Goal: Communication & Community: Participate in discussion

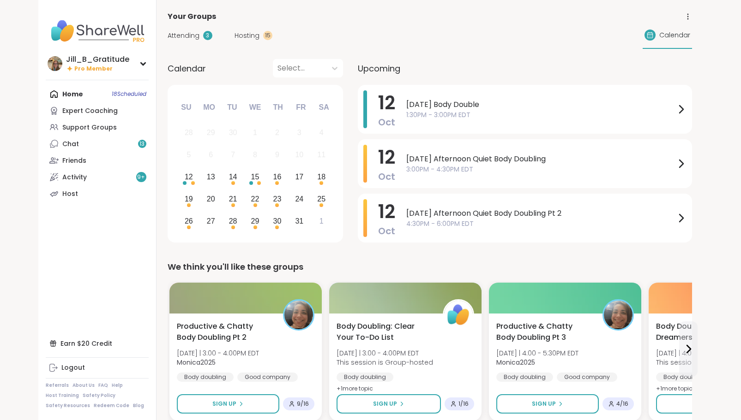
click at [246, 33] on span "Hosting" at bounding box center [246, 36] width 25 height 10
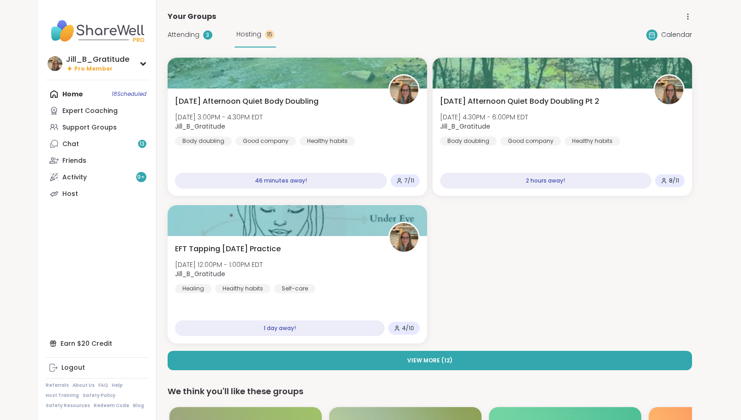
click at [192, 33] on span "Attending" at bounding box center [184, 35] width 32 height 10
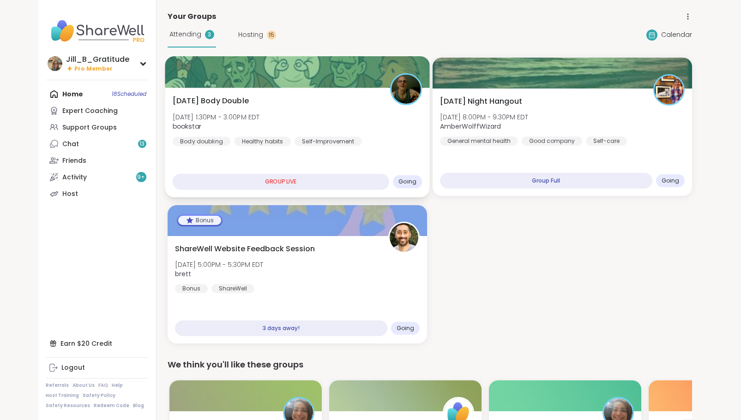
click at [324, 111] on div "[DATE] Body Double [DATE] 1:30PM - 3:00PM EDT bookstar Body doubling Healthy ha…" at bounding box center [297, 121] width 250 height 51
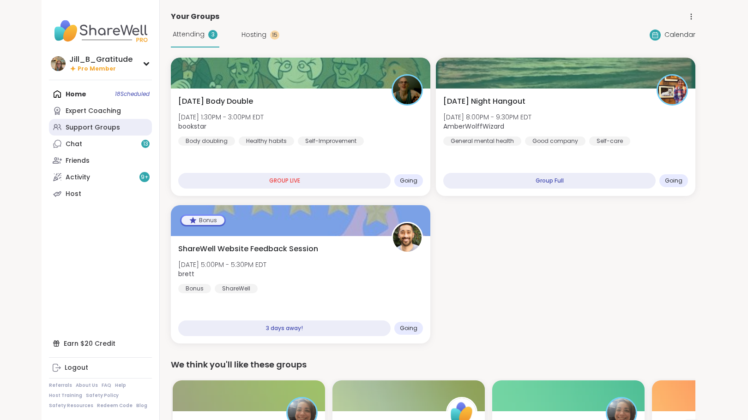
click at [109, 126] on div "Support Groups" at bounding box center [93, 127] width 54 height 9
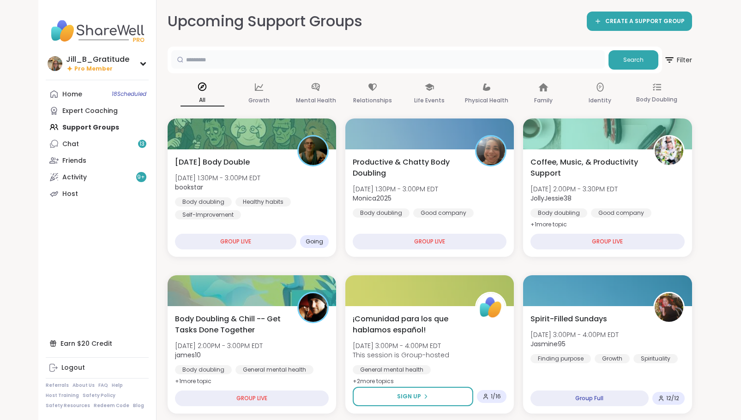
click at [300, 66] on input "text" at bounding box center [387, 59] width 433 height 18
type input "*"
type input "*****"
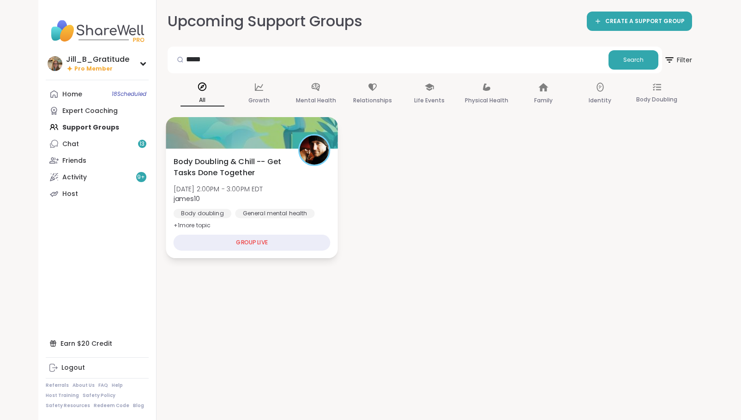
click at [294, 174] on div "Body Doubling & Chill -- Get Tasks Done Together [DATE] 2:00PM - 3:00PM EDT jam…" at bounding box center [251, 193] width 157 height 75
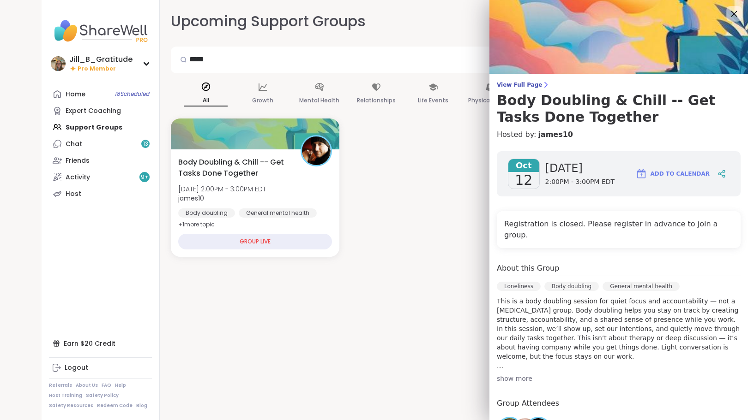
click at [728, 18] on icon at bounding box center [734, 14] width 12 height 12
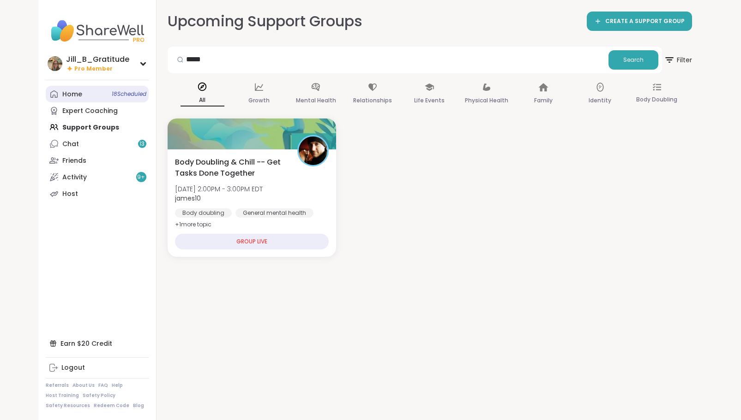
click at [100, 91] on link "Home 18 Scheduled" at bounding box center [97, 94] width 103 height 17
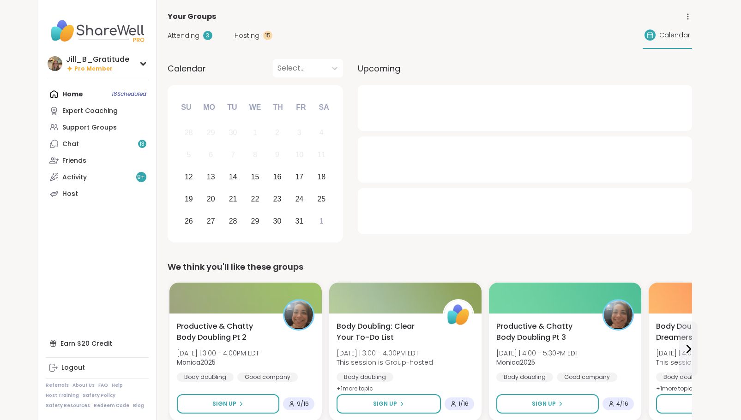
click at [175, 32] on span "Attending" at bounding box center [184, 36] width 32 height 10
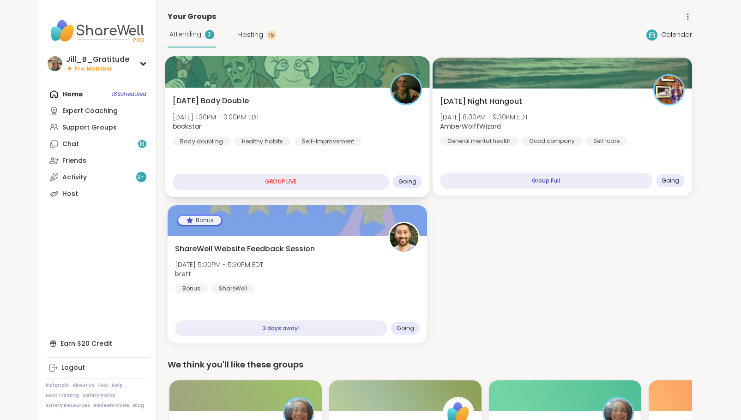
click at [324, 128] on div "[DATE] Body Double [DATE] 1:30PM - 3:00PM EDT bookstar Body doubling Healthy ha…" at bounding box center [297, 121] width 250 height 51
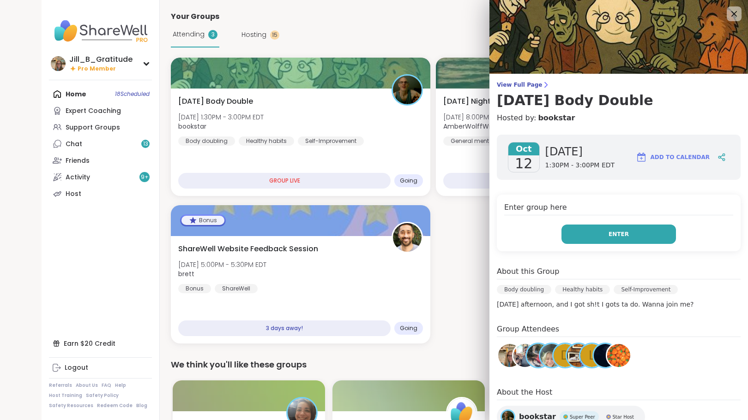
click at [646, 225] on button "Enter" at bounding box center [618, 234] width 114 height 19
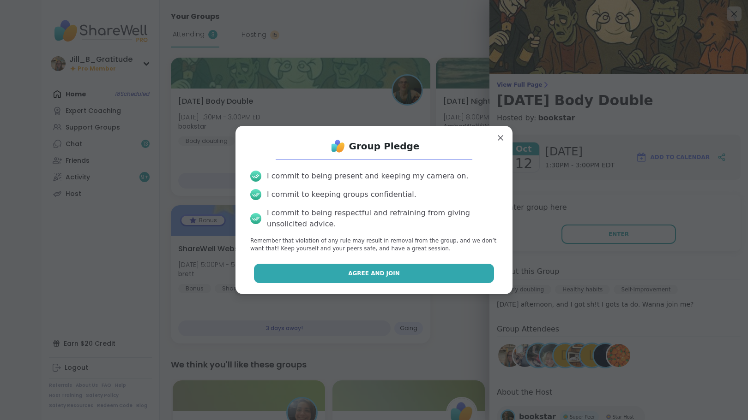
click at [416, 272] on button "Agree and Join" at bounding box center [374, 273] width 240 height 19
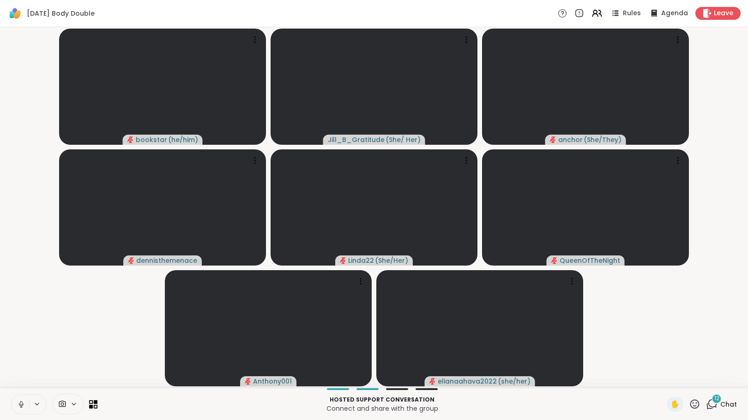
click at [711, 403] on div "12" at bounding box center [716, 399] width 10 height 10
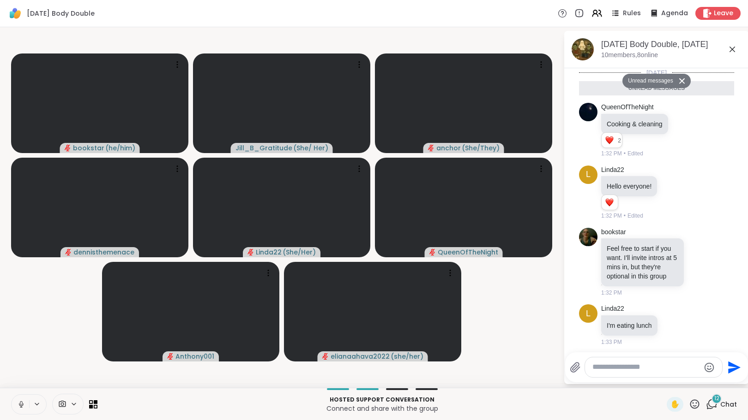
scroll to position [835, 0]
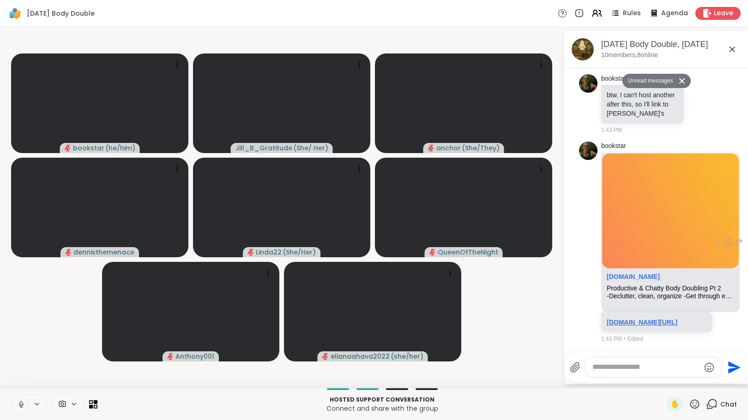
click at [645, 319] on link "[DOMAIN_NAME][URL]" at bounding box center [641, 322] width 71 height 7
click at [613, 370] on textarea "Type your message" at bounding box center [646, 368] width 108 height 10
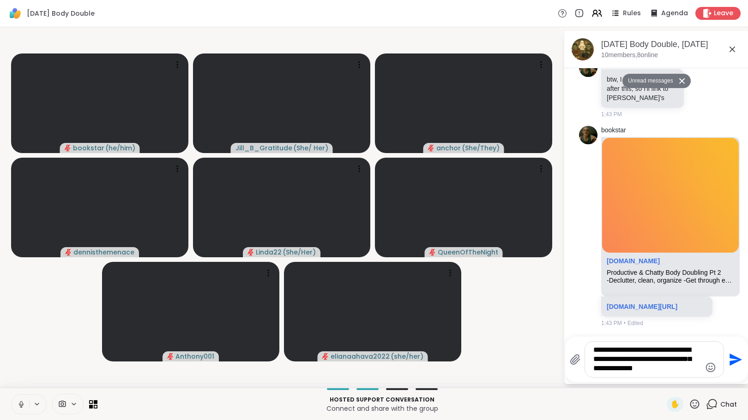
type textarea "**********"
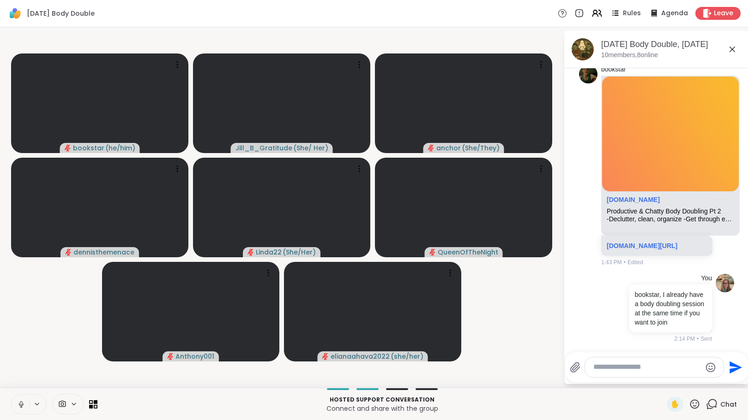
scroll to position [899, 0]
click at [635, 242] on link "[DOMAIN_NAME][URL]" at bounding box center [641, 245] width 71 height 7
click at [654, 369] on textarea "Type your message" at bounding box center [647, 368] width 108 height 10
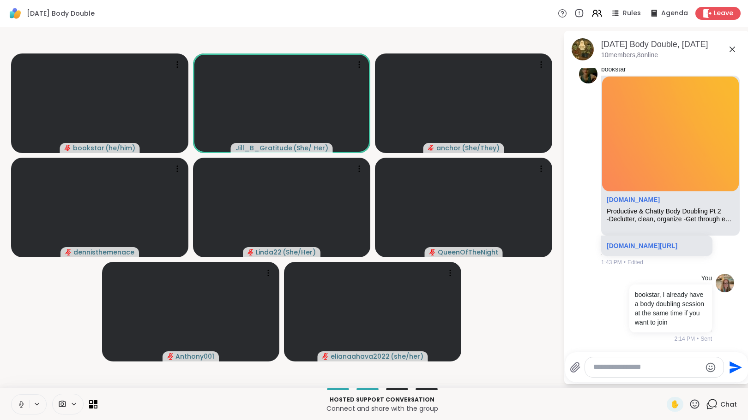
scroll to position [1048, 0]
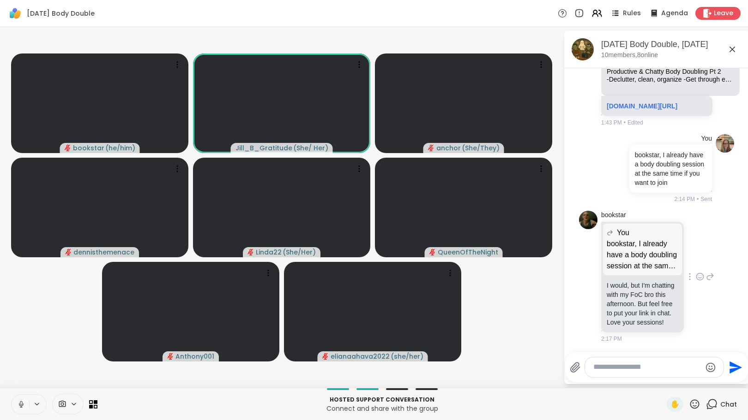
click at [696, 273] on icon at bounding box center [700, 276] width 8 height 9
click at [696, 259] on div "Select Reaction: Heart" at bounding box center [700, 262] width 8 height 8
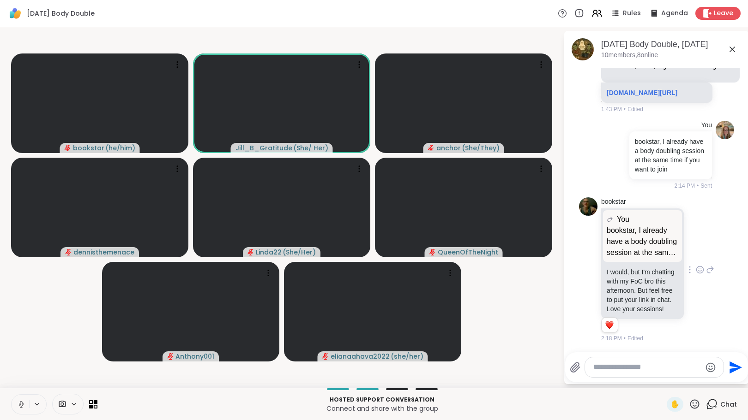
scroll to position [1061, 0]
click at [706, 267] on icon at bounding box center [710, 269] width 8 height 11
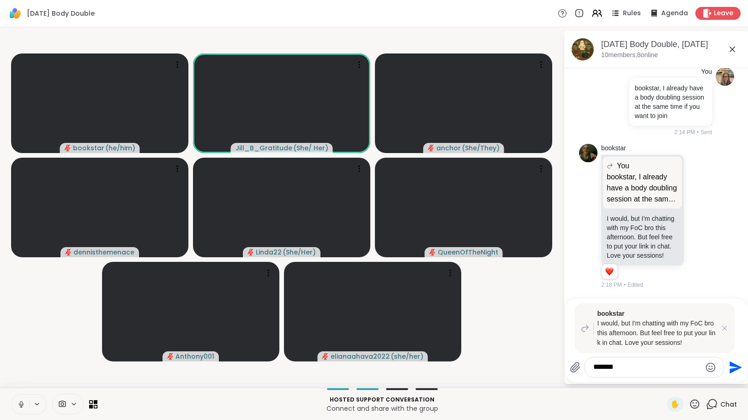
type textarea "********"
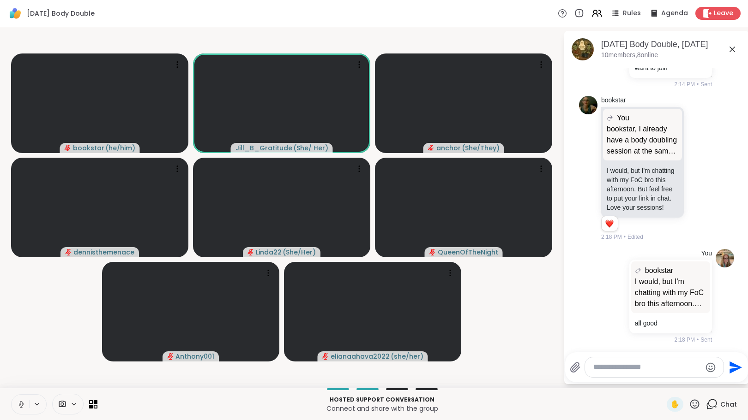
scroll to position [1164, 0]
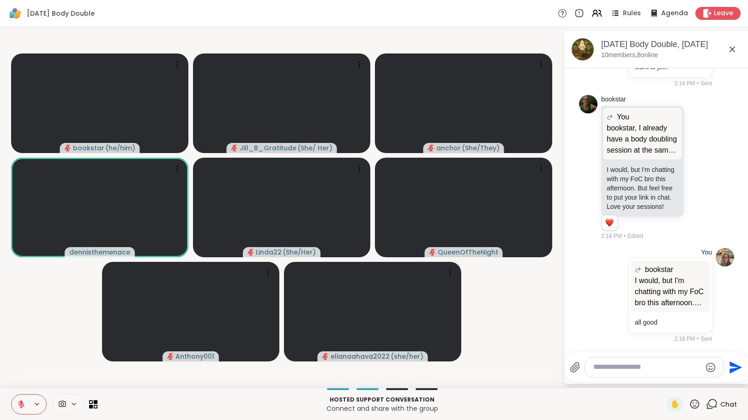
click at [628, 373] on div at bounding box center [654, 368] width 138 height 20
click at [17, 407] on button at bounding box center [21, 404] width 18 height 19
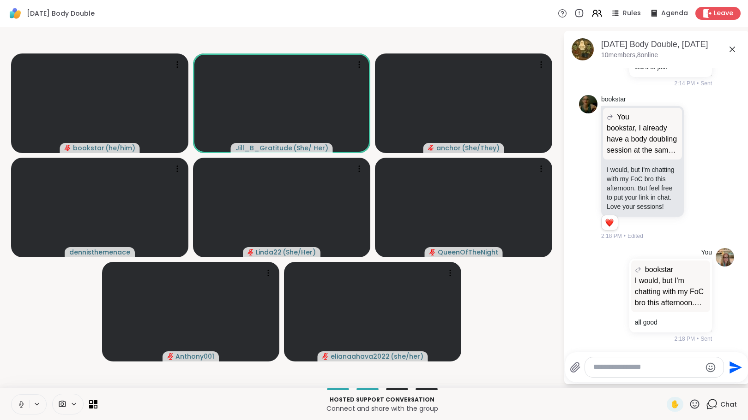
click at [19, 407] on icon at bounding box center [21, 405] width 8 height 8
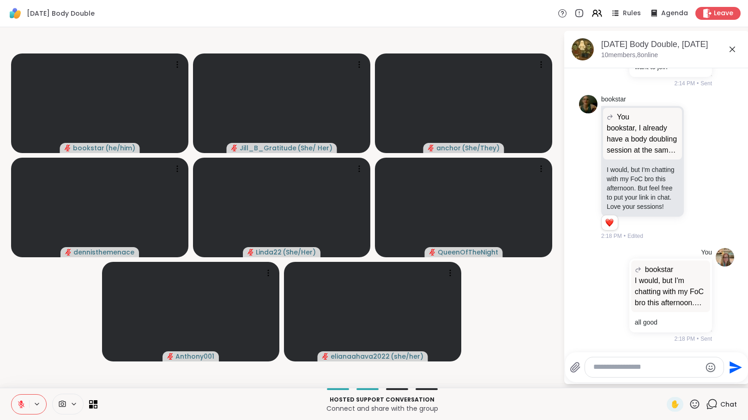
click at [20, 404] on icon at bounding box center [21, 405] width 6 height 6
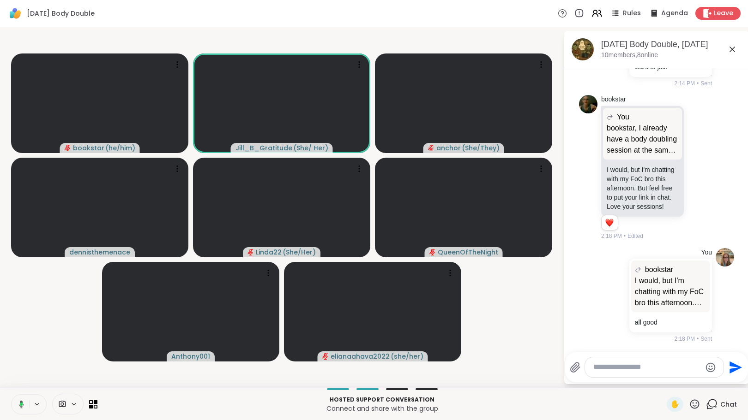
scroll to position [1223, 0]
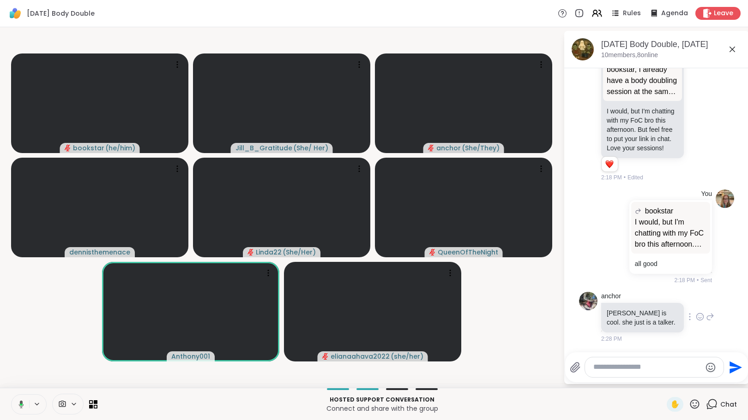
click at [696, 318] on icon at bounding box center [700, 316] width 8 height 9
click at [690, 302] on button "Select Reaction: Heart" at bounding box center [699, 302] width 18 height 18
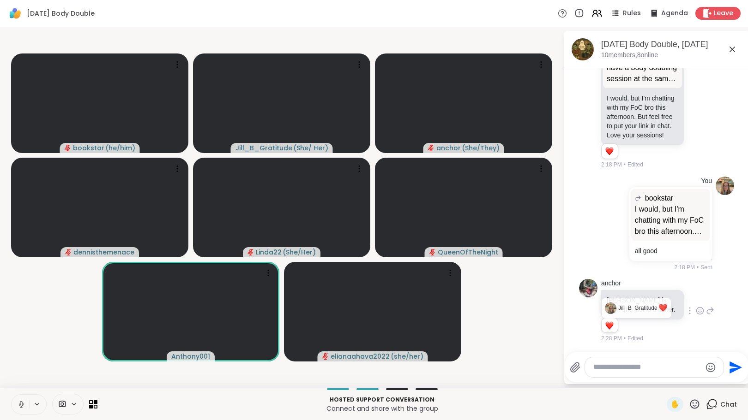
scroll to position [1235, 0]
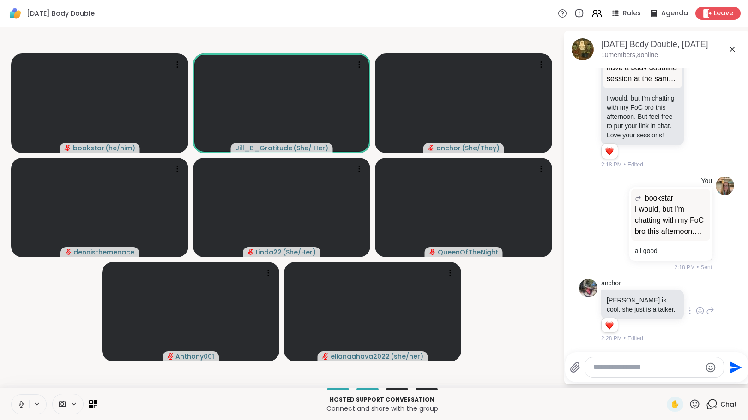
click at [21, 405] on icon at bounding box center [21, 404] width 2 height 4
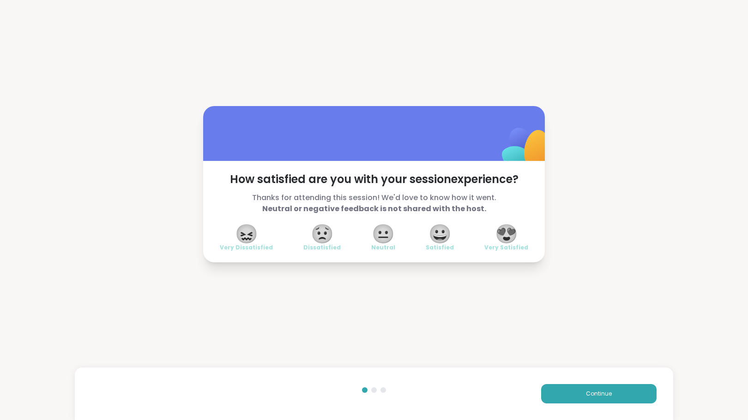
drag, startPoint x: 594, startPoint y: 395, endPoint x: 507, endPoint y: 319, distance: 115.1
click at [594, 395] on span "Continue" at bounding box center [599, 394] width 26 height 8
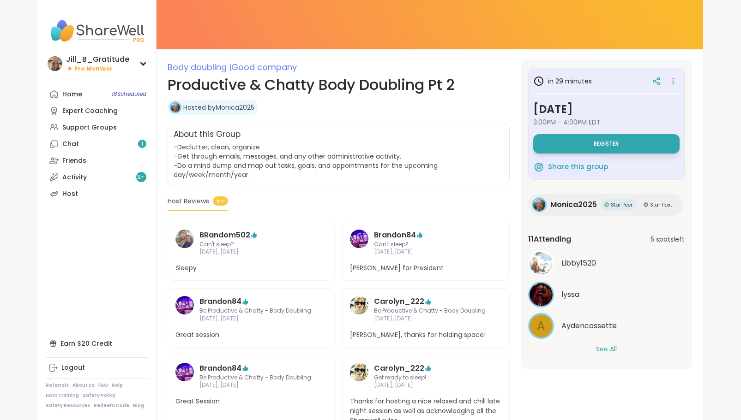
scroll to position [111, 0]
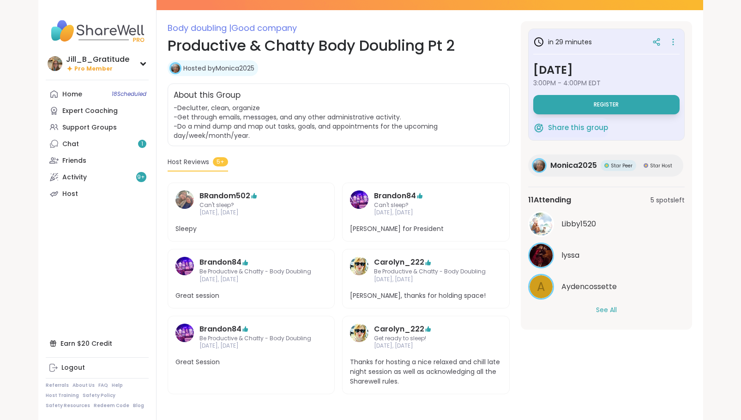
click at [608, 313] on button "See All" at bounding box center [606, 311] width 21 height 10
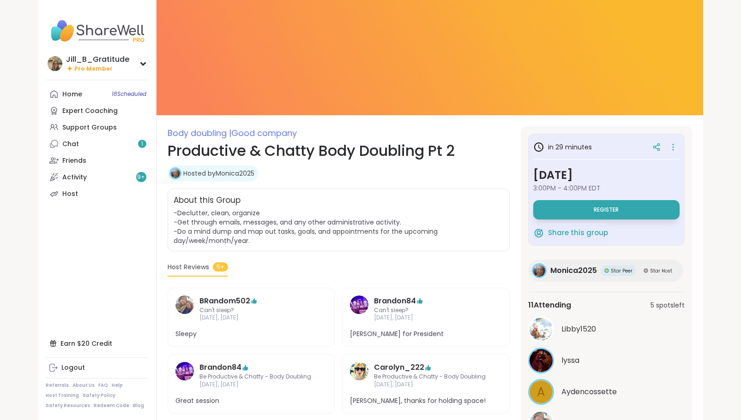
scroll to position [0, 0]
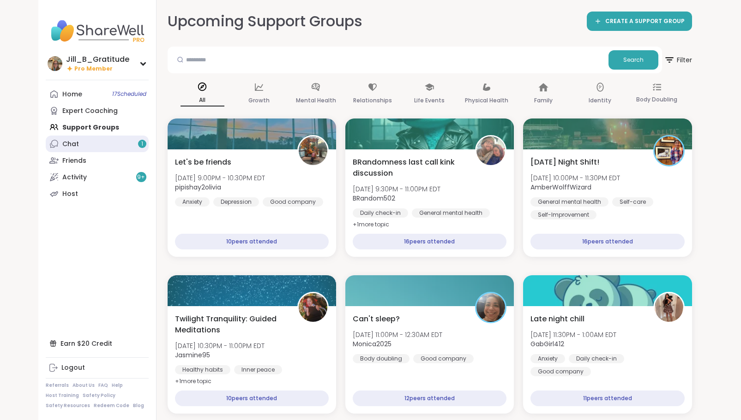
click at [106, 137] on link "Chat 1" at bounding box center [97, 144] width 103 height 17
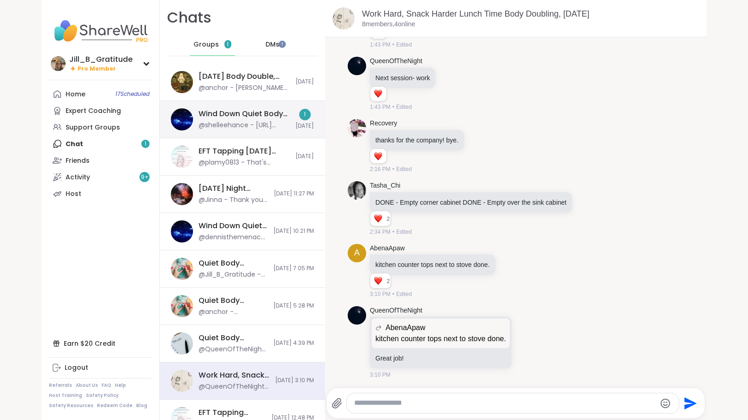
click at [210, 126] on div "@shelleehance - https://sharewellnow.com/session/8290bc75-9d87-4a9a-984a-f22ce4…" at bounding box center [243, 125] width 91 height 9
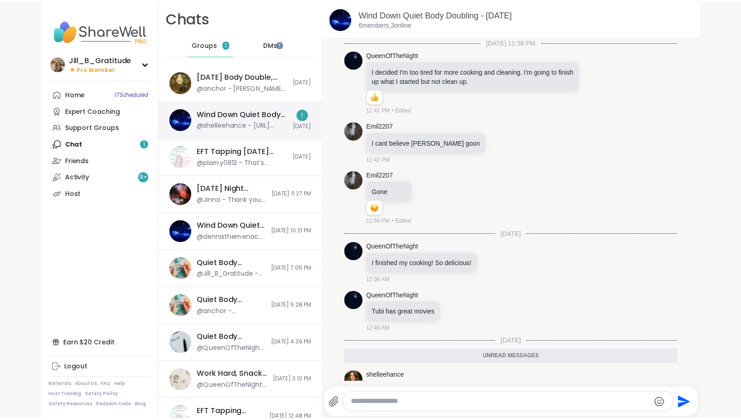
scroll to position [204, 0]
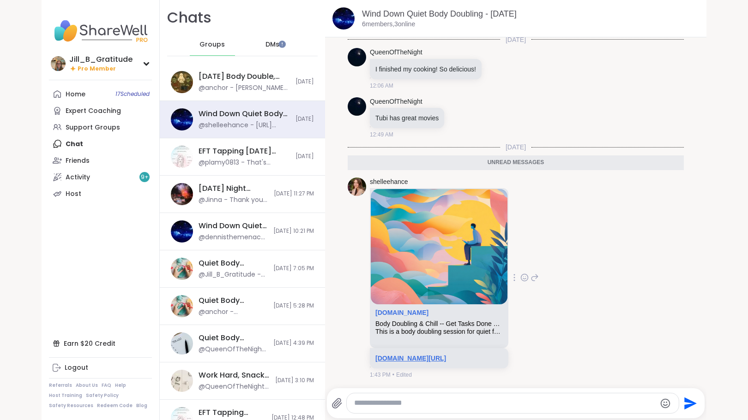
click at [440, 355] on link "sharewellnow.com/session/8290bc75-9d87-4a9a-984a-f22ce4df8614" at bounding box center [410, 358] width 71 height 7
click at [102, 128] on div "Support Groups" at bounding box center [93, 127] width 54 height 9
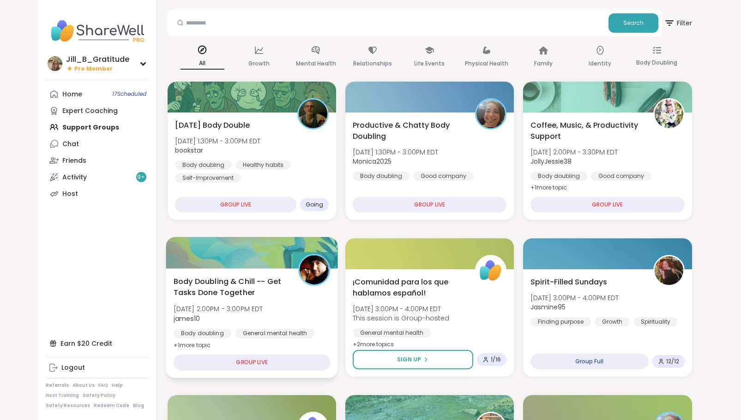
scroll to position [46, 0]
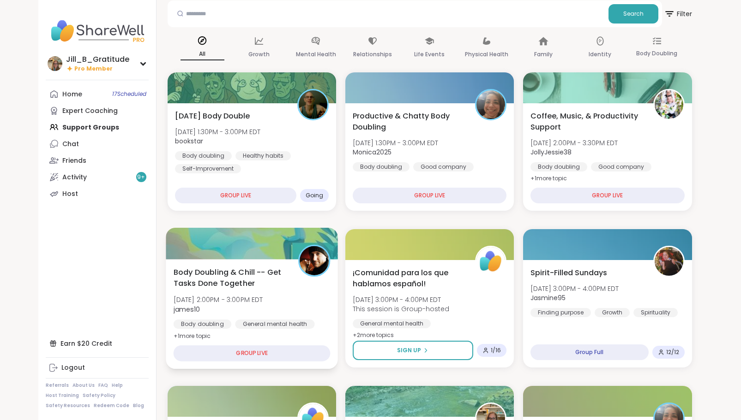
drag, startPoint x: 278, startPoint y: 305, endPoint x: 323, endPoint y: 305, distance: 44.8
click at [278, 305] on div "Body Doubling & Chill -- Get Tasks Done Together [DATE] 2:00PM - 3:00PM EDT jam…" at bounding box center [251, 304] width 157 height 75
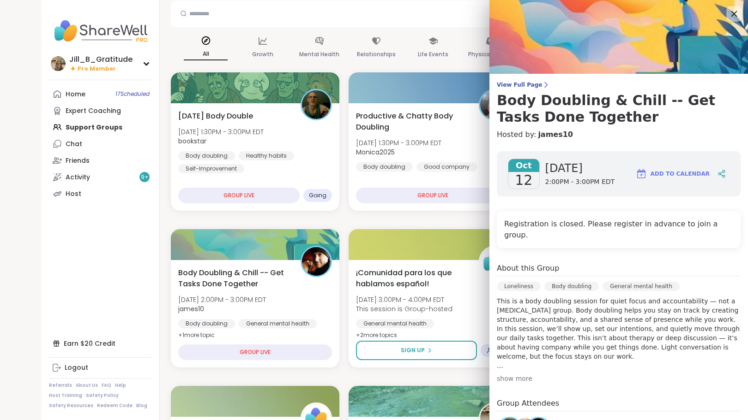
click at [726, 6] on div at bounding box center [734, 14] width 16 height 16
click at [728, 14] on icon at bounding box center [734, 14] width 12 height 12
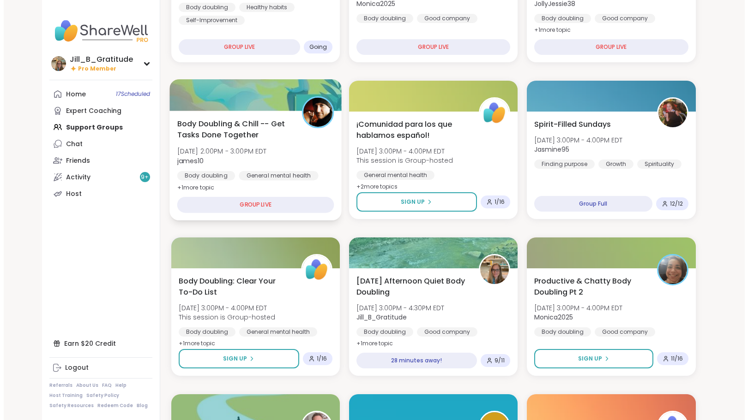
scroll to position [231, 0]
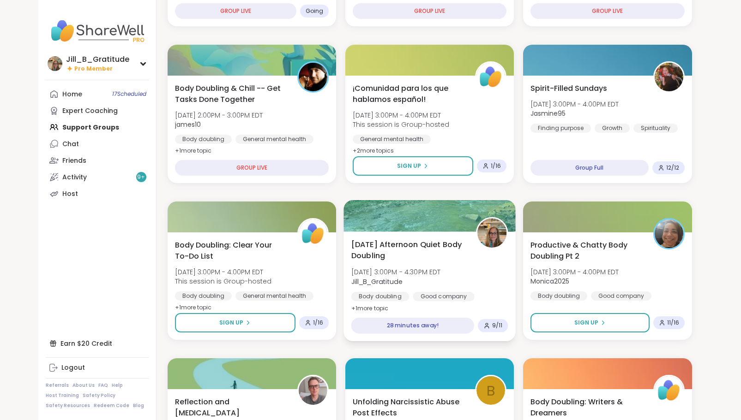
click at [481, 282] on div "Sunday Afternoon Quiet Body Doubling Sun, Oct 12 | 3:00PM - 4:30PM EDT Jill_B_G…" at bounding box center [429, 276] width 157 height 75
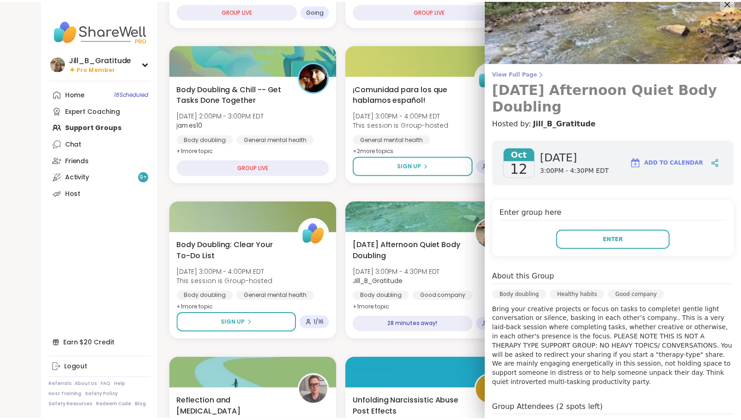
scroll to position [0, 0]
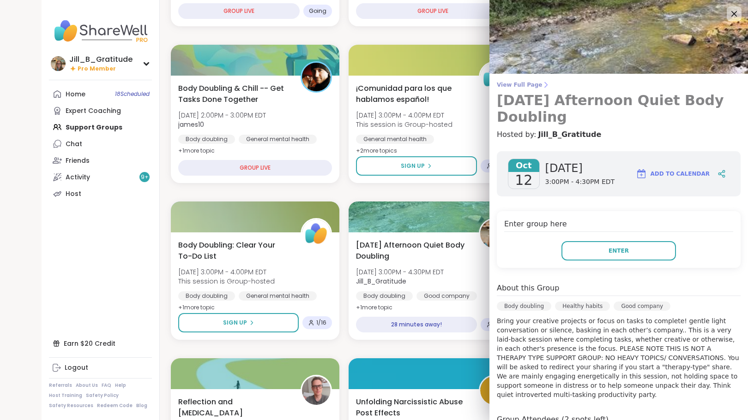
click at [515, 87] on span "View Full Page" at bounding box center [619, 84] width 244 height 7
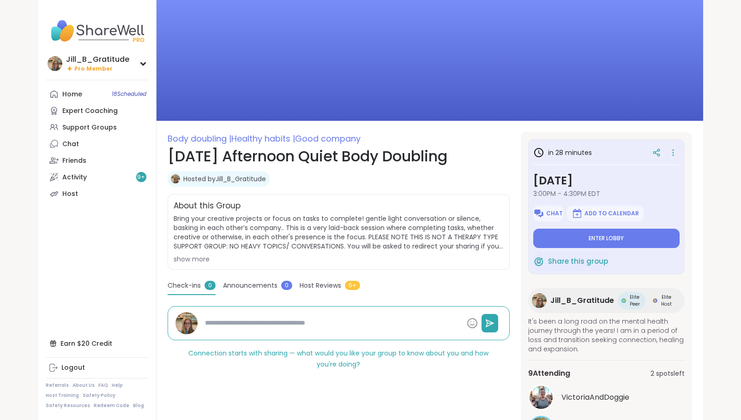
scroll to position [109, 0]
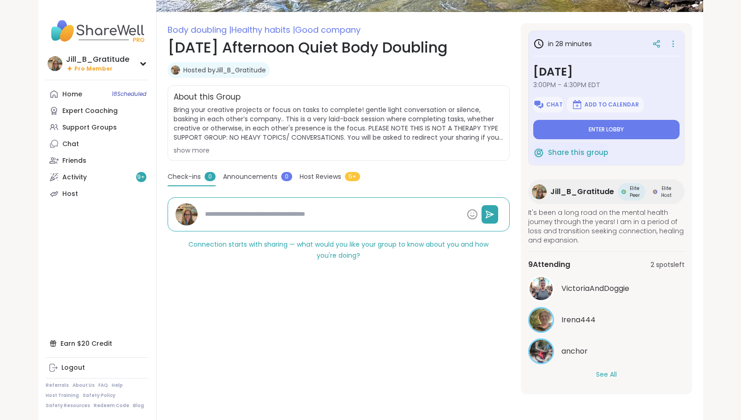
click at [604, 375] on button "See All" at bounding box center [606, 375] width 21 height 10
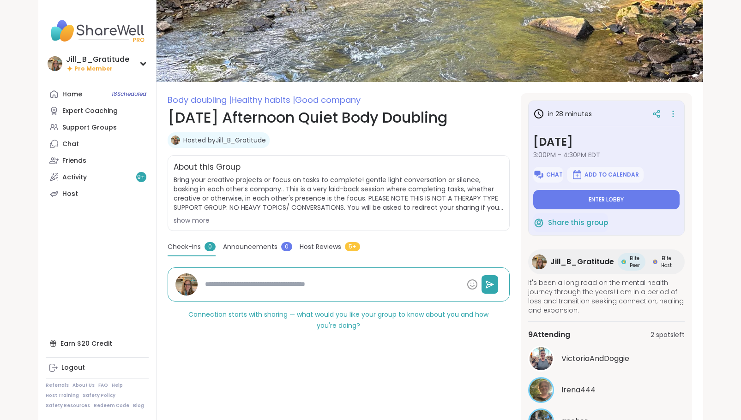
scroll to position [0, 0]
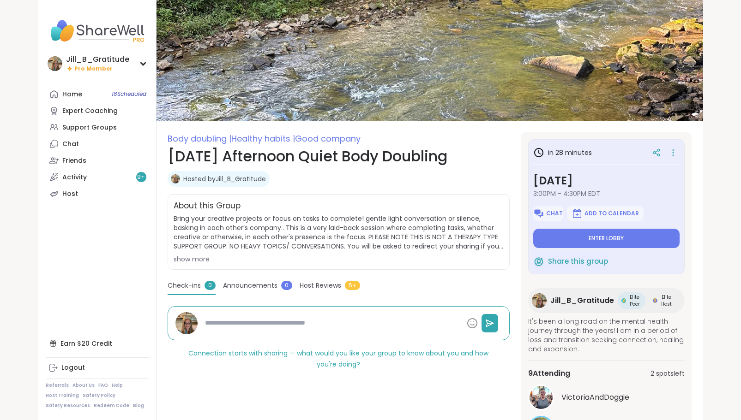
type textarea "*"
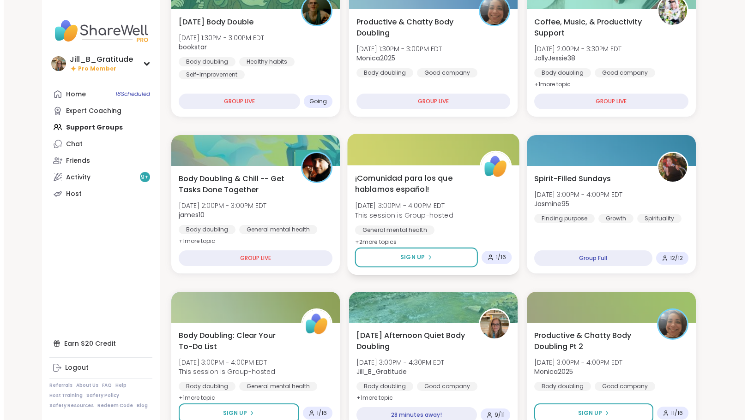
scroll to position [233, 0]
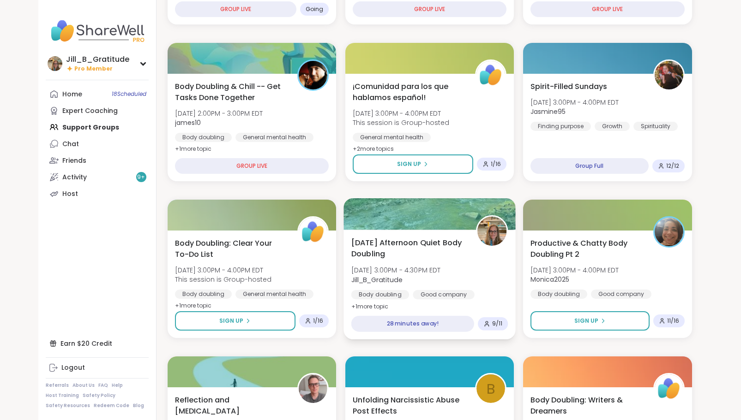
click at [463, 274] on div "Sunday Afternoon Quiet Body Doubling Sun, Oct 12 | 3:00PM - 4:30PM EDT Jill_B_G…" at bounding box center [429, 274] width 157 height 75
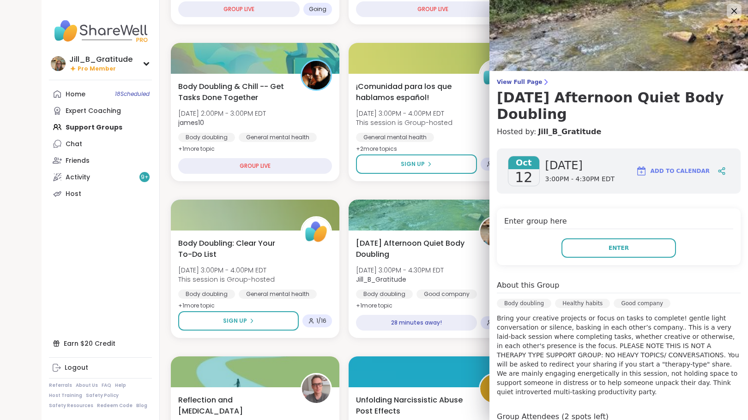
scroll to position [0, 0]
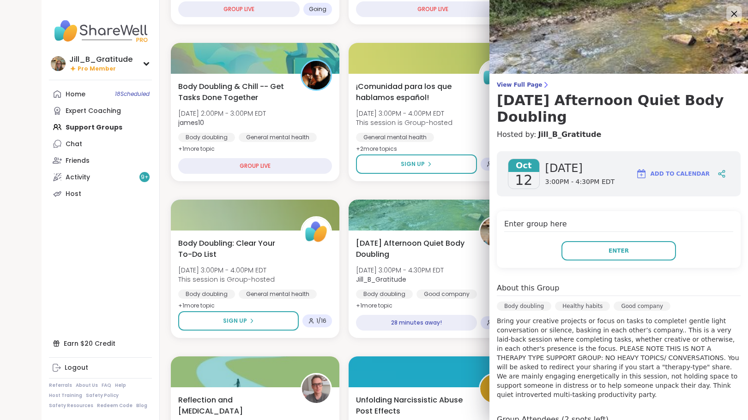
click at [728, 17] on icon at bounding box center [734, 14] width 12 height 12
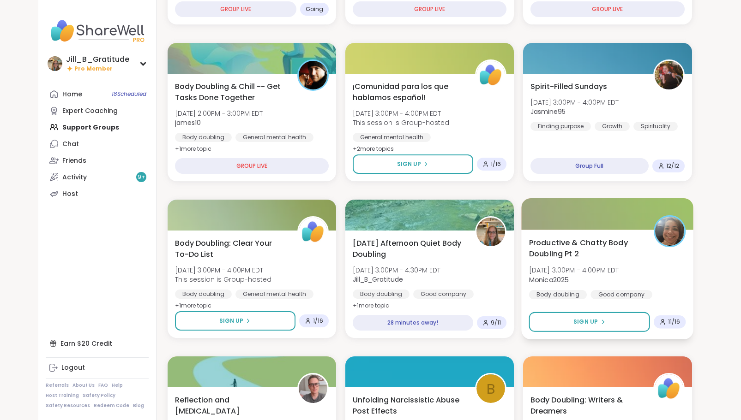
click at [578, 273] on span "[DATE] 3:00PM - 4:00PM EDT" at bounding box center [574, 270] width 90 height 9
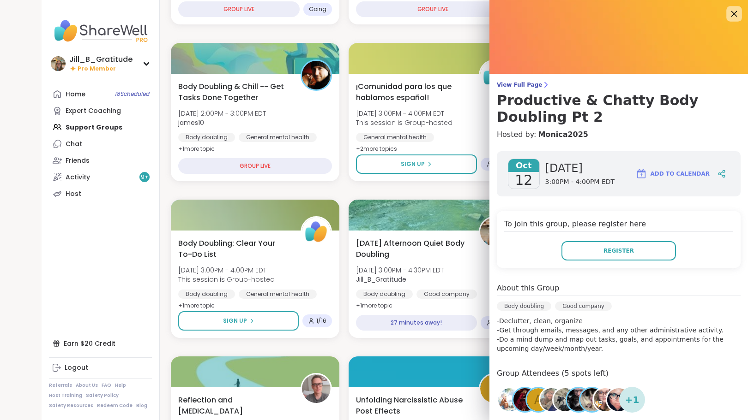
click at [728, 12] on icon at bounding box center [734, 14] width 12 height 12
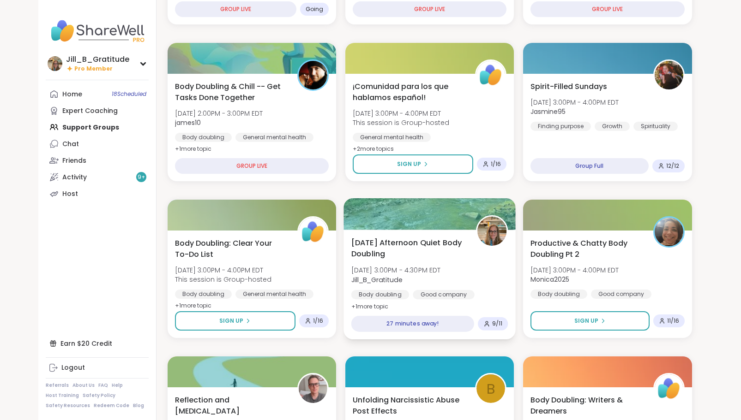
click at [422, 258] on span "[DATE] Afternoon Quiet Body Doubling" at bounding box center [408, 248] width 114 height 23
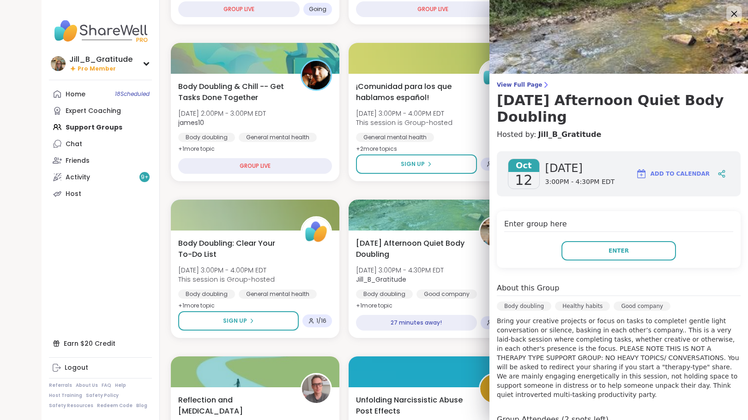
click at [728, 11] on icon at bounding box center [734, 14] width 12 height 12
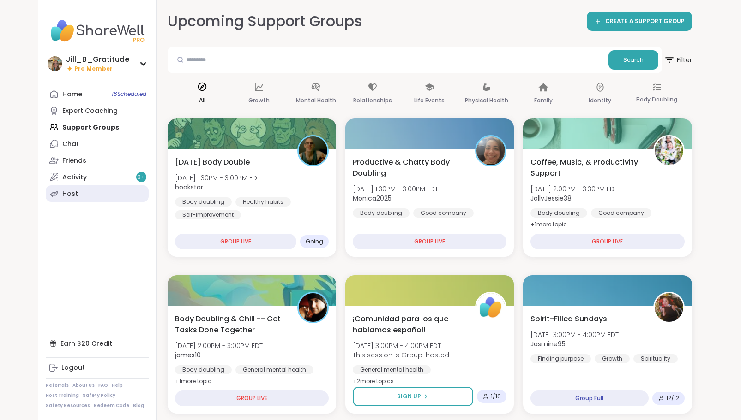
click at [116, 198] on link "Host" at bounding box center [97, 194] width 103 height 17
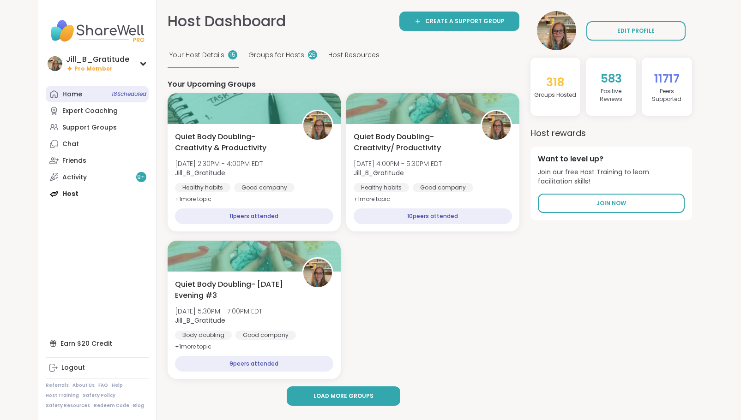
click at [100, 95] on link "Home 18 Scheduled" at bounding box center [97, 94] width 103 height 17
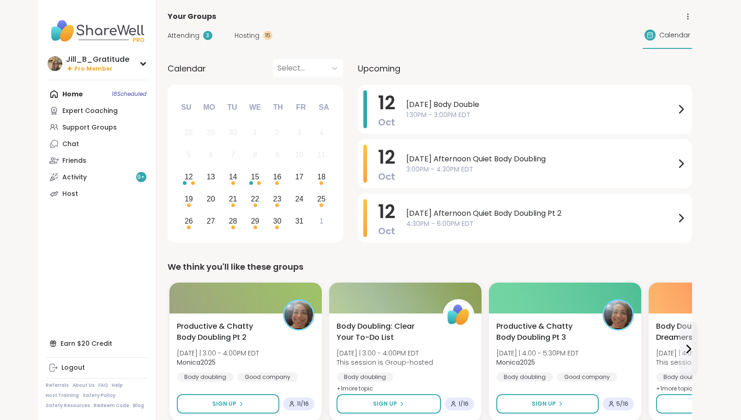
click at [188, 38] on span "Attending" at bounding box center [184, 36] width 32 height 10
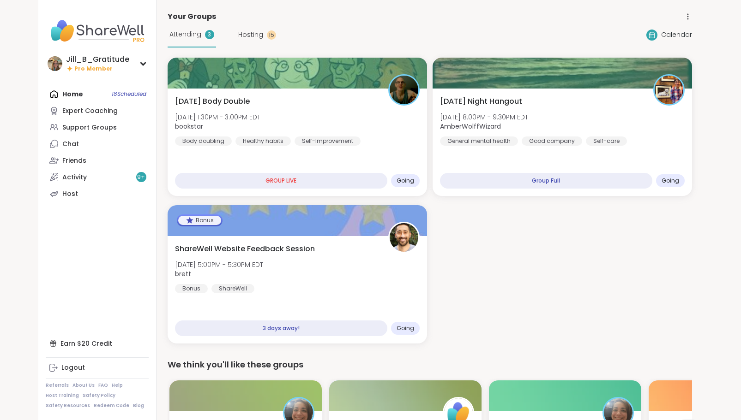
click at [244, 36] on span "Hosting" at bounding box center [250, 35] width 25 height 10
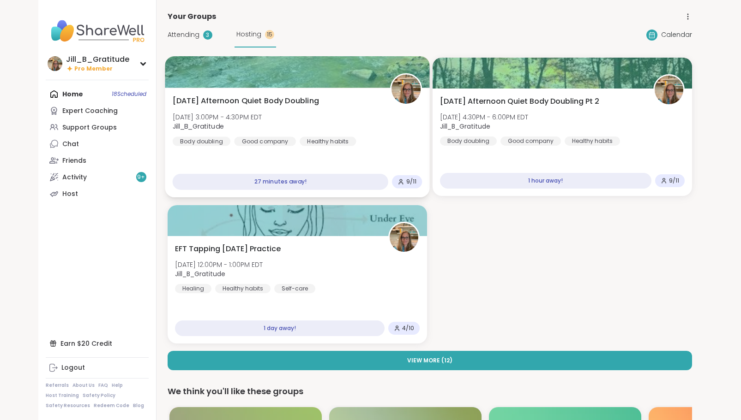
click at [327, 116] on div "Sunday Afternoon Quiet Body Doubling Sun, Oct 12 | 3:00PM - 4:30PM EDT Jill_B_G…" at bounding box center [297, 121] width 250 height 51
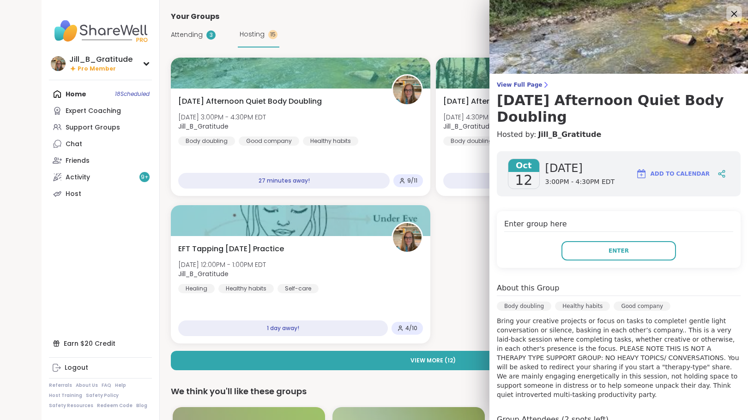
click at [728, 15] on icon at bounding box center [734, 14] width 12 height 12
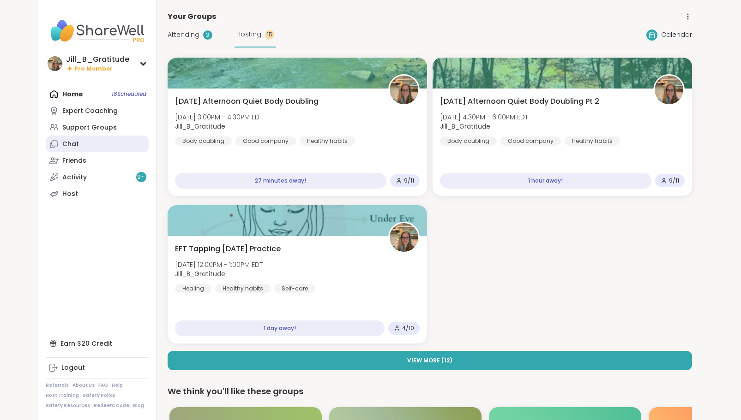
click at [113, 141] on link "Chat" at bounding box center [97, 144] width 103 height 17
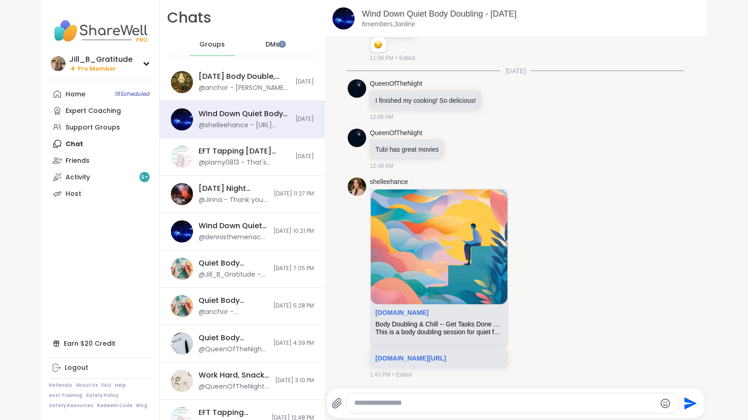
click at [407, 406] on textarea "Type your message" at bounding box center [504, 404] width 301 height 10
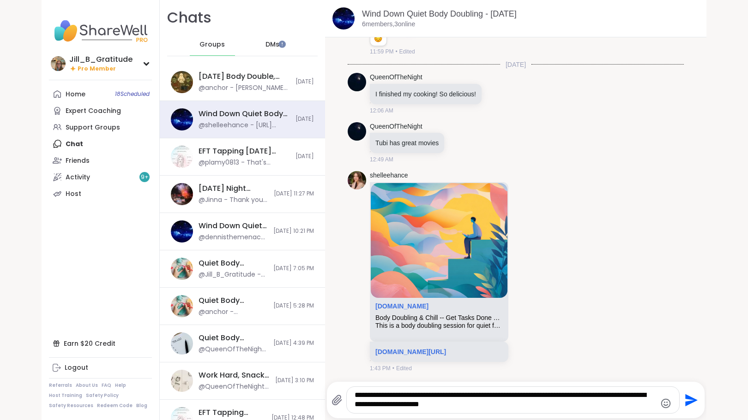
type textarea "**********"
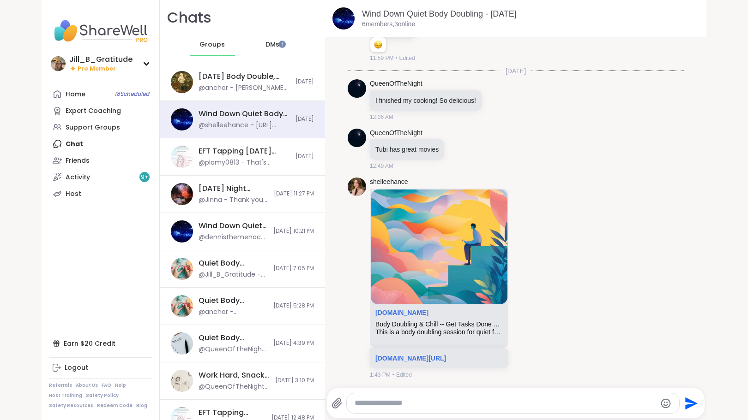
scroll to position [231, 0]
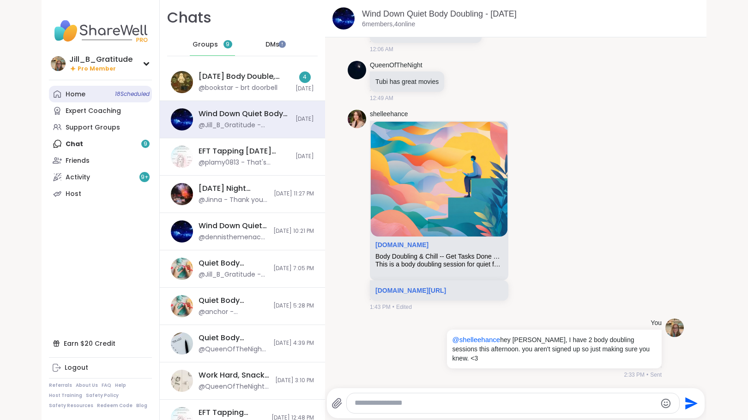
click at [115, 98] on span "18 Scheduled" at bounding box center [132, 93] width 35 height 7
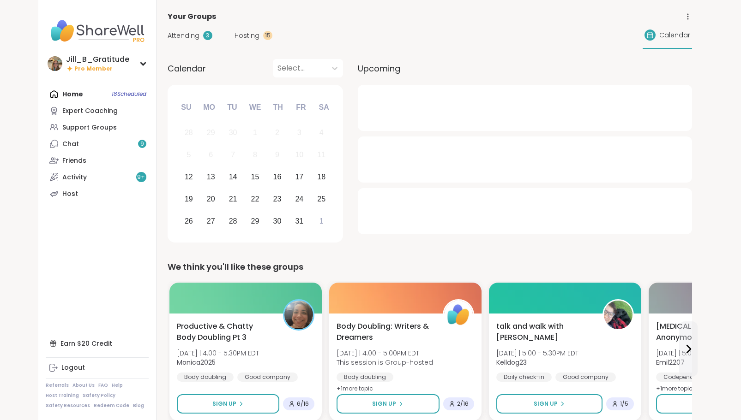
click at [236, 30] on div "Attending 3 Hosting 15 Calendar" at bounding box center [430, 35] width 524 height 27
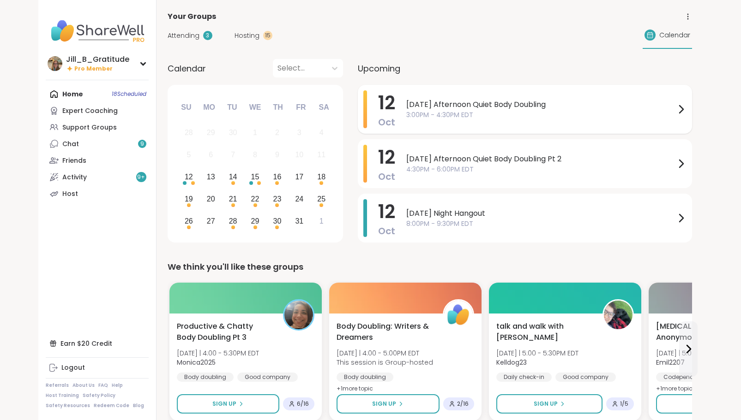
click at [437, 108] on span "[DATE] Afternoon Quiet Body Doubling" at bounding box center [540, 104] width 269 height 11
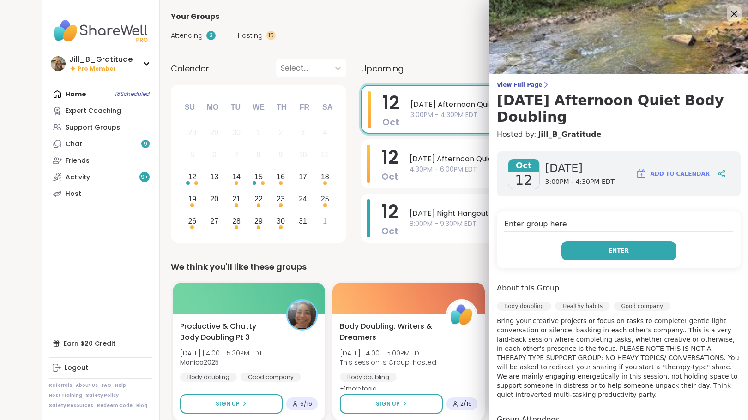
click at [628, 254] on button "Enter" at bounding box center [618, 250] width 114 height 19
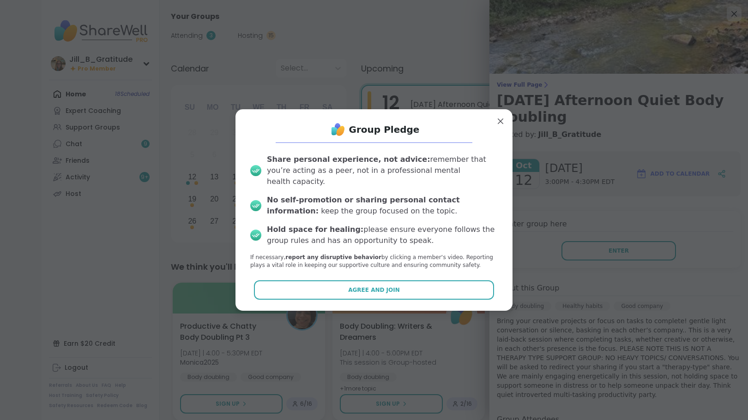
click at [352, 295] on div "Group Pledge Share personal experience, not advice: remember that you’re acting…" at bounding box center [374, 210] width 262 height 186
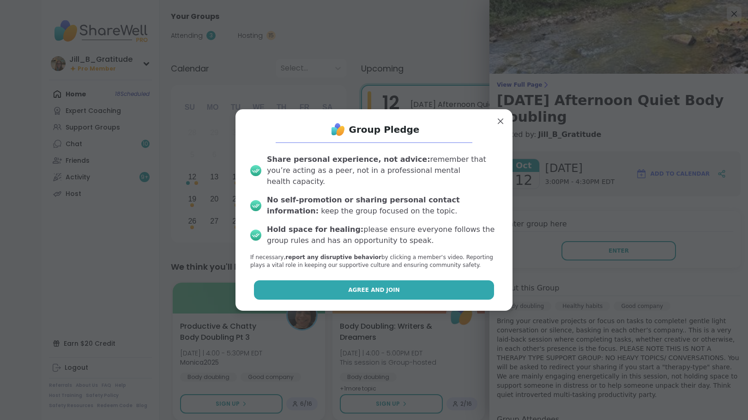
click at [344, 282] on button "Agree and Join" at bounding box center [374, 290] width 240 height 19
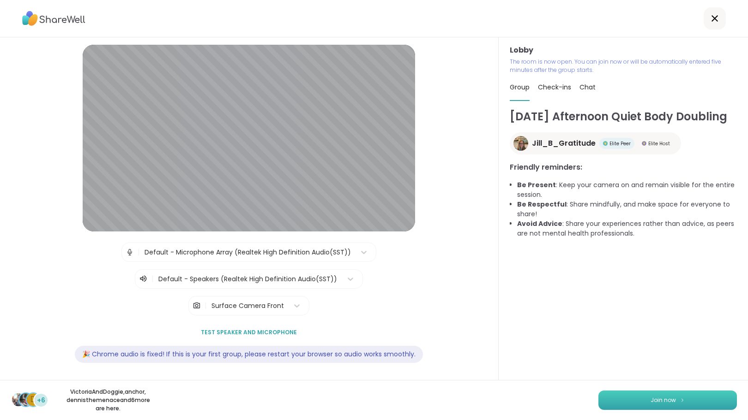
click at [651, 398] on span "Join now" at bounding box center [662, 400] width 25 height 8
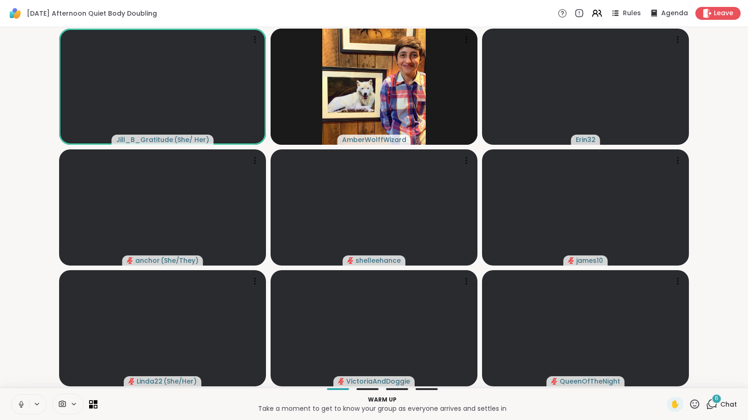
click at [19, 402] on icon at bounding box center [21, 405] width 8 height 8
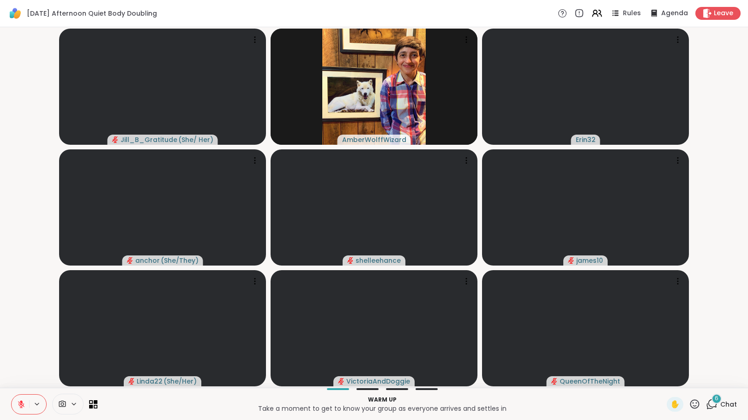
click at [711, 398] on div "6" at bounding box center [716, 399] width 10 height 10
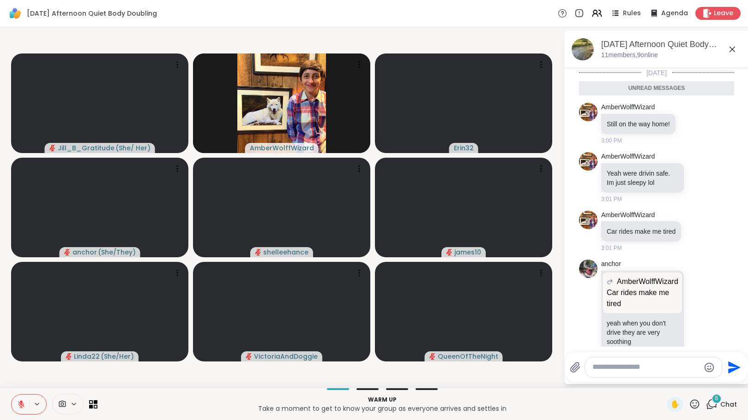
scroll to position [179, 0]
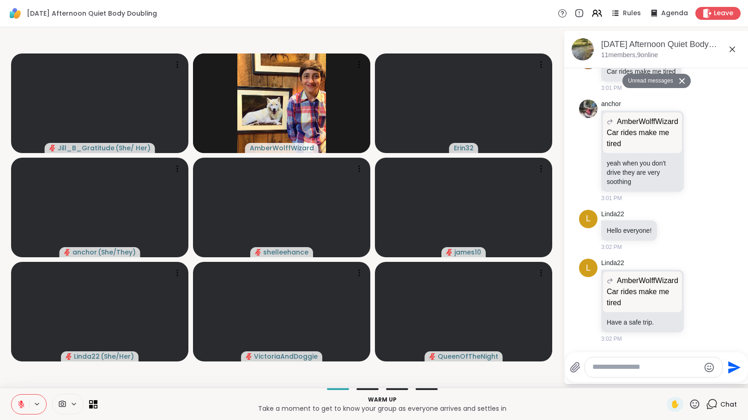
drag, startPoint x: 14, startPoint y: 403, endPoint x: 69, endPoint y: 412, distance: 55.2
click at [14, 403] on button at bounding box center [21, 404] width 18 height 19
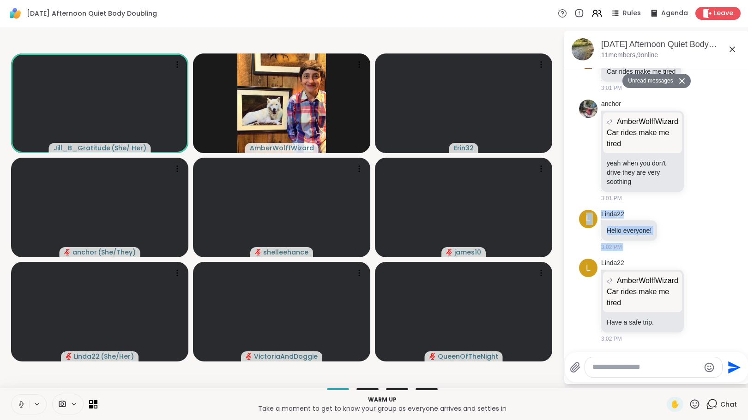
drag, startPoint x: 733, startPoint y: 238, endPoint x: 745, endPoint y: 138, distance: 101.3
click at [740, 138] on html "Sunday Afternoon Quiet Body Doubling Rules Agenda Leave Jill_B_Gratitude ( She/…" at bounding box center [374, 210] width 748 height 420
click at [719, 216] on div "L Linda22 Hello everyone! 3:02 PM" at bounding box center [656, 230] width 155 height 49
click at [695, 94] on div "AmberWolffWizard Car rides make me tired 3:01 PM" at bounding box center [656, 71] width 155 height 49
click at [657, 81] on button "Unread messages" at bounding box center [648, 81] width 53 height 15
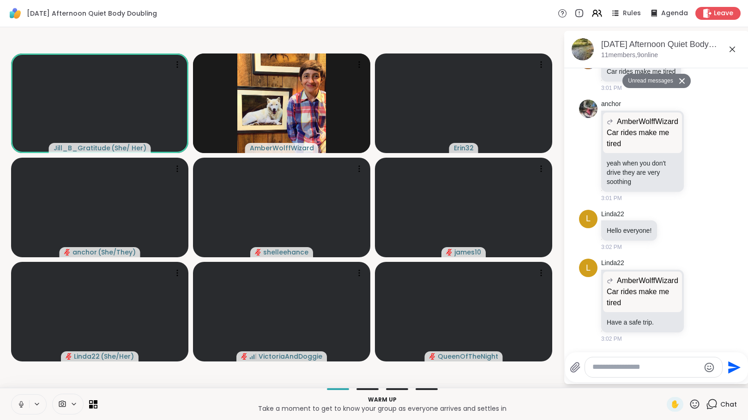
click at [623, 372] on textarea "Type your message" at bounding box center [646, 368] width 108 height 10
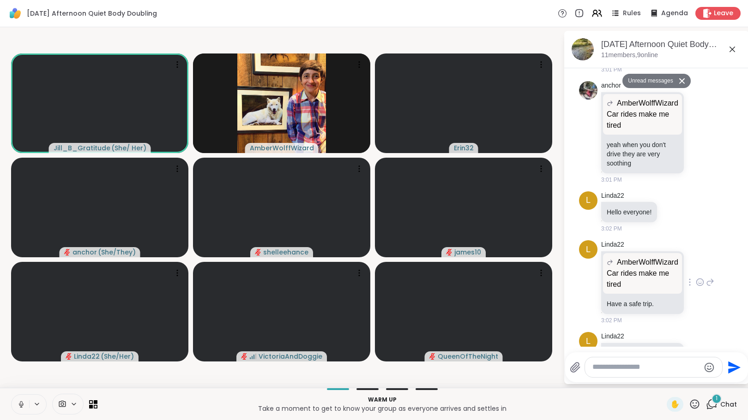
scroll to position [237, 0]
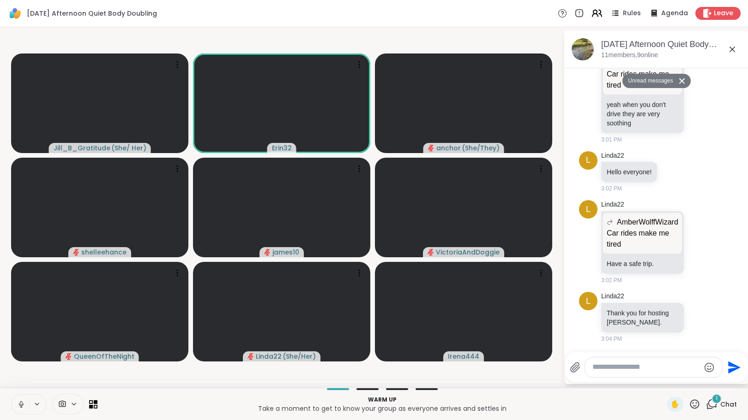
click at [599, 16] on icon at bounding box center [600, 13] width 3 height 6
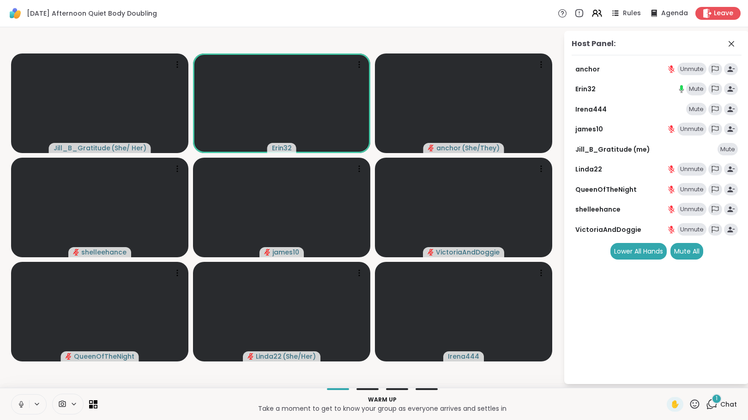
click at [701, 87] on div "Mute" at bounding box center [696, 89] width 20 height 13
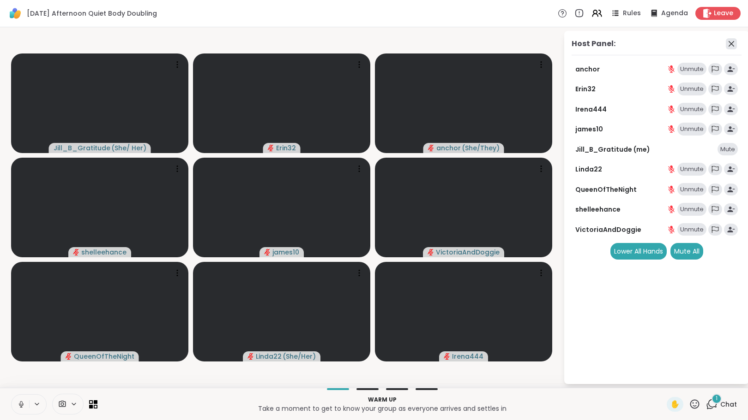
click at [727, 42] on icon at bounding box center [731, 43] width 11 height 11
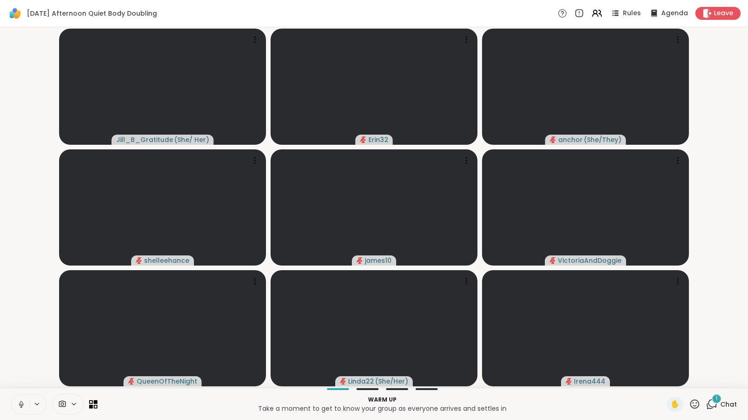
click at [706, 407] on icon at bounding box center [712, 405] width 12 height 12
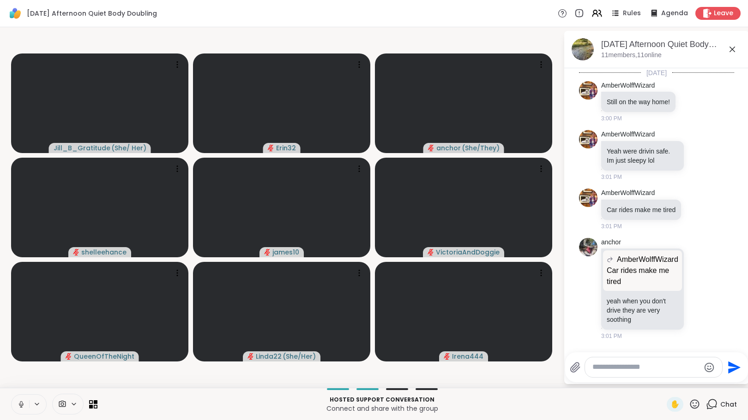
scroll to position [246, 0]
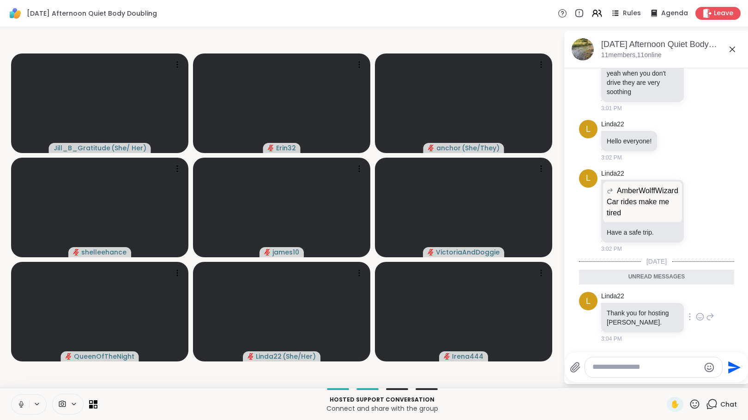
click at [696, 313] on icon at bounding box center [700, 316] width 8 height 9
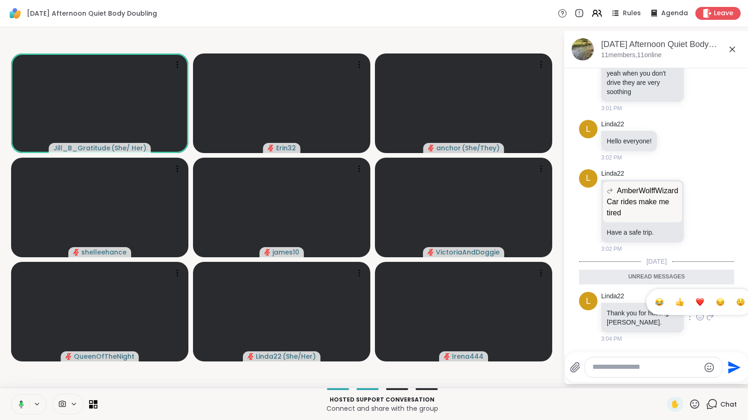
click at [696, 298] on div "Select Reaction: Heart" at bounding box center [700, 302] width 8 height 8
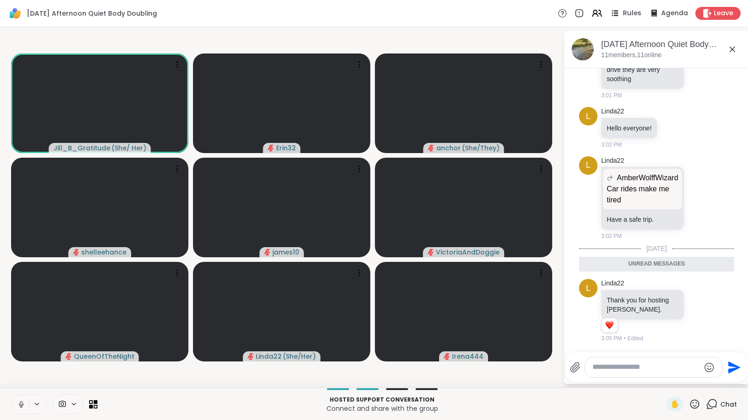
click at [613, 12] on icon at bounding box center [615, 13] width 12 height 12
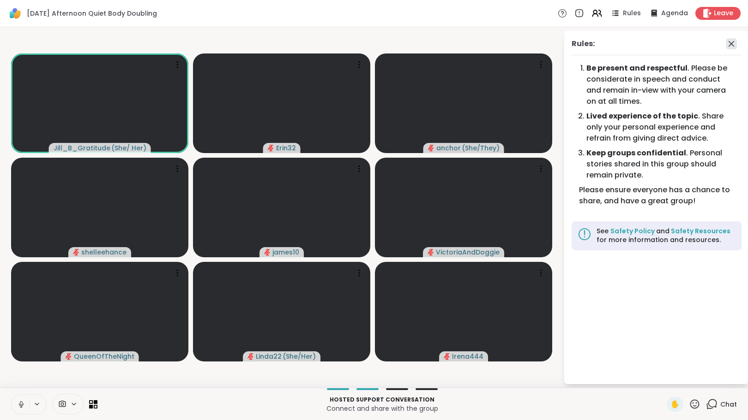
click at [734, 42] on icon at bounding box center [731, 43] width 11 height 11
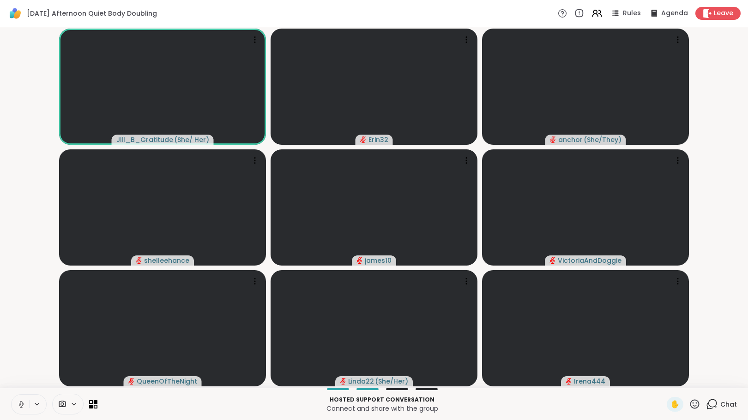
click at [710, 405] on icon at bounding box center [712, 405] width 12 height 12
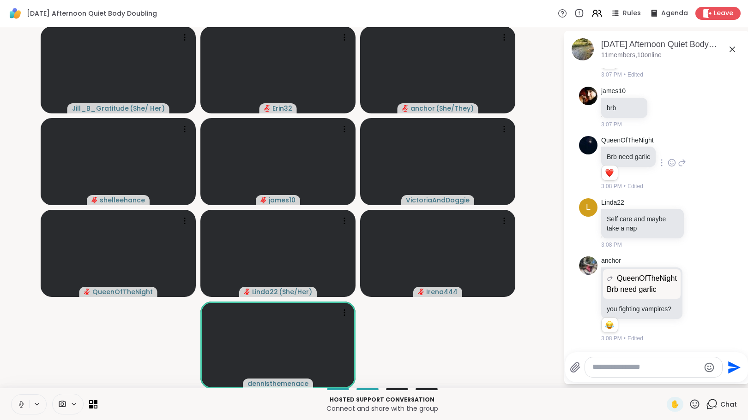
scroll to position [645, 0]
click at [24, 402] on icon at bounding box center [21, 405] width 8 height 8
click at [610, 370] on textarea "Type your message" at bounding box center [646, 368] width 108 height 10
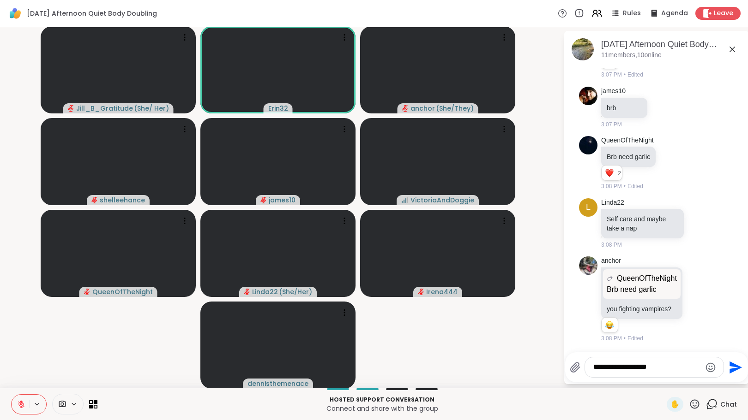
type textarea "**********"
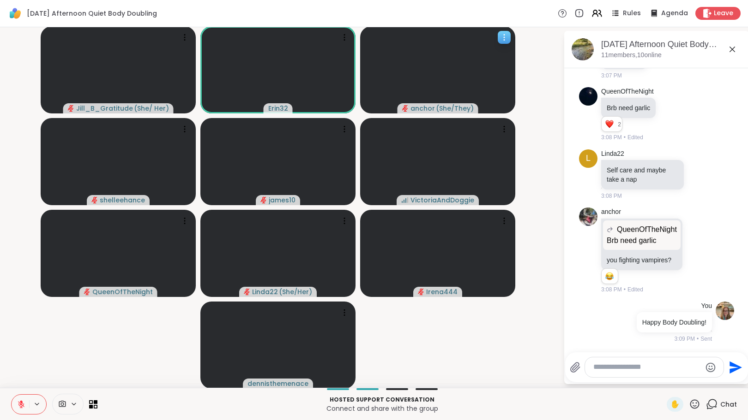
scroll to position [716, 0]
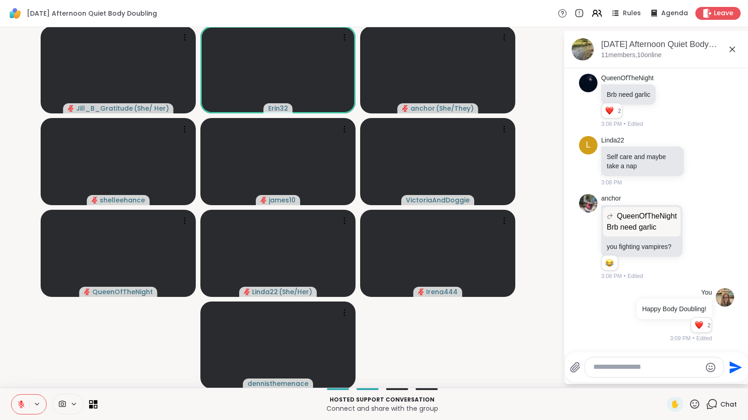
click at [689, 404] on icon at bounding box center [695, 405] width 12 height 12
click at [703, 381] on span "🌟" at bounding box center [707, 380] width 9 height 11
click at [696, 156] on icon at bounding box center [700, 160] width 8 height 9
click at [696, 142] on div "Select Reaction: Heart" at bounding box center [700, 146] width 8 height 8
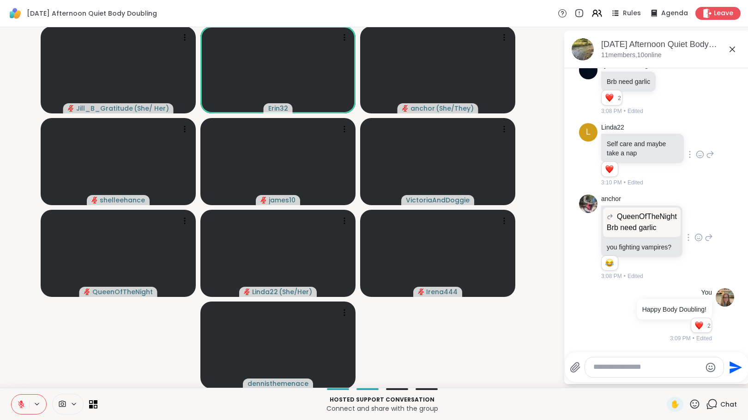
click at [694, 238] on icon at bounding box center [698, 237] width 8 height 9
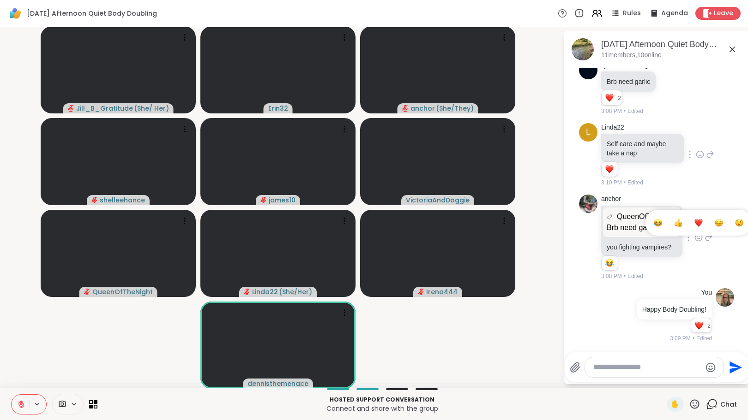
click at [654, 227] on div "Select Reaction: Joy" at bounding box center [658, 223] width 8 height 8
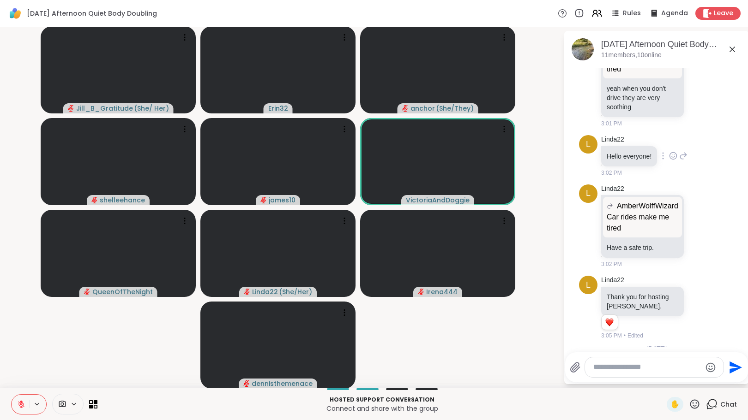
scroll to position [209, 0]
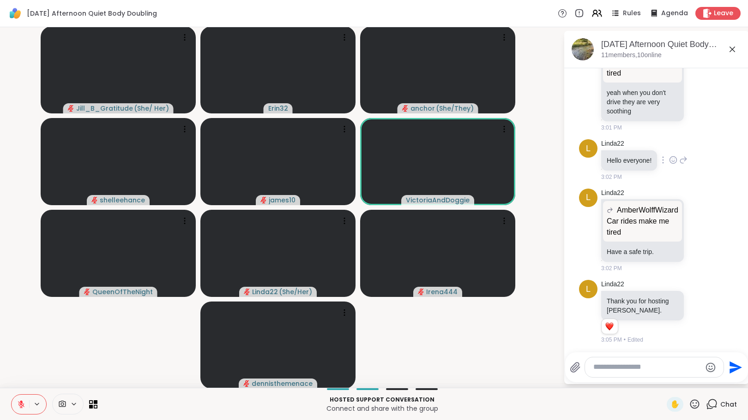
click at [674, 159] on icon at bounding box center [674, 159] width 0 height 0
click at [669, 150] on div "Select Reaction: Heart" at bounding box center [673, 145] width 8 height 8
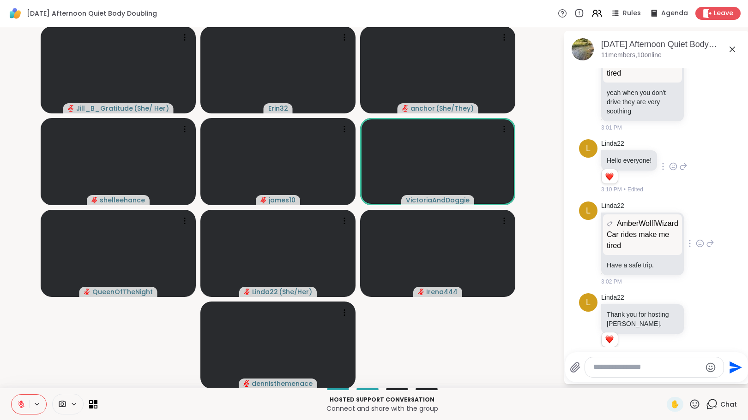
click at [687, 249] on div at bounding box center [699, 243] width 29 height 11
click at [696, 247] on icon at bounding box center [699, 243] width 7 height 7
click at [622, 233] on div "Select Reaction: Heart" at bounding box center [626, 229] width 8 height 8
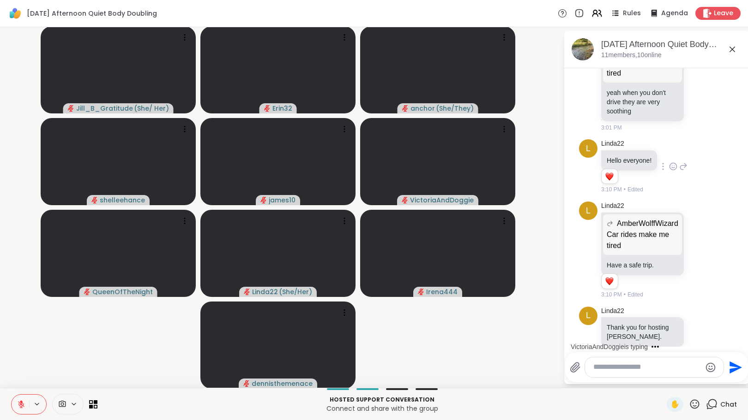
click at [599, 373] on div at bounding box center [654, 368] width 138 height 20
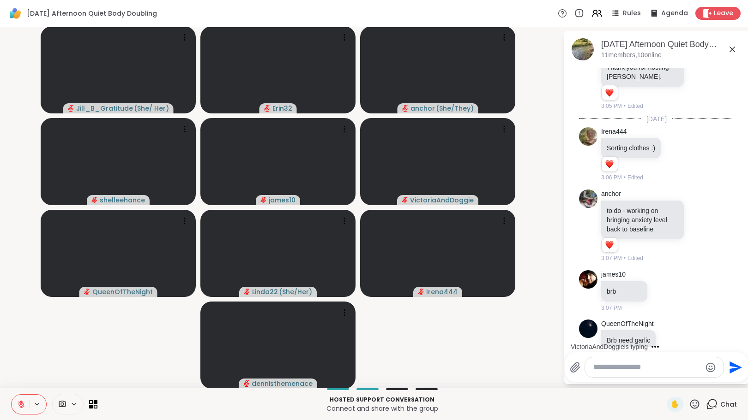
scroll to position [756, 0]
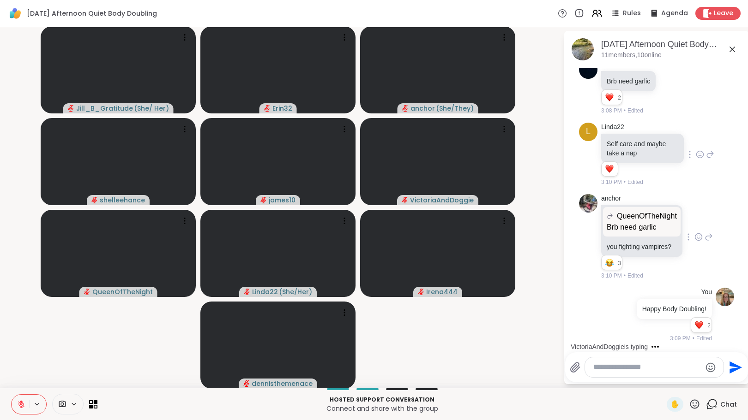
click at [608, 366] on textarea "Type your message" at bounding box center [647, 368] width 108 height 10
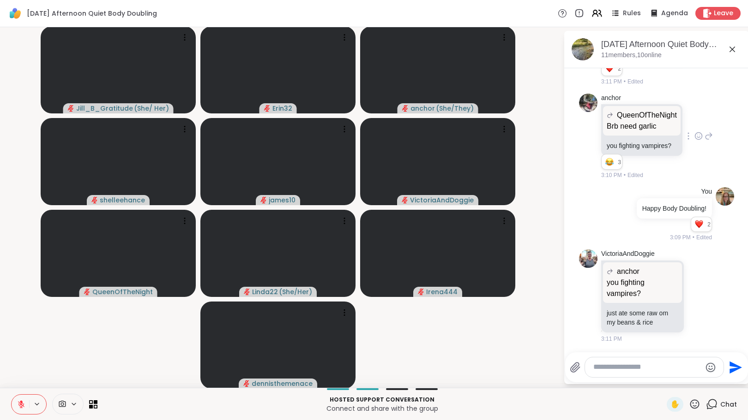
scroll to position [883, 0]
